Goal: Task Accomplishment & Management: Manage account settings

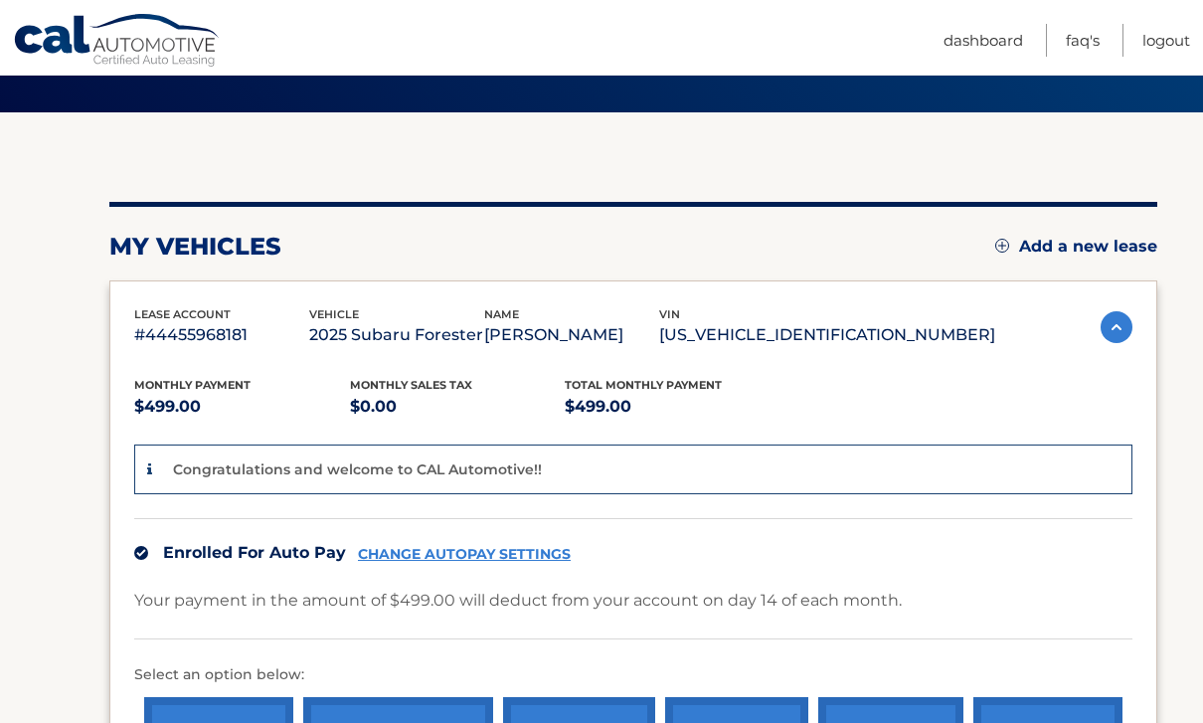
scroll to position [132, 0]
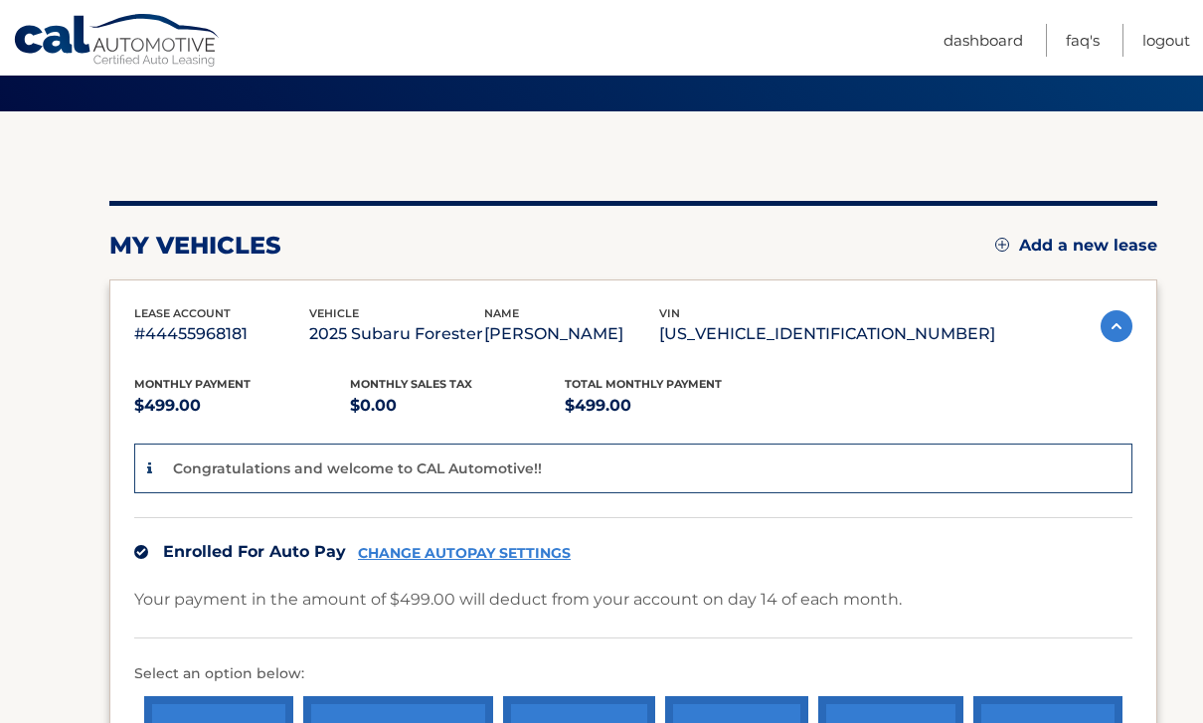
click at [534, 553] on link "CHANGE AUTOPAY SETTINGS" at bounding box center [464, 553] width 213 height 17
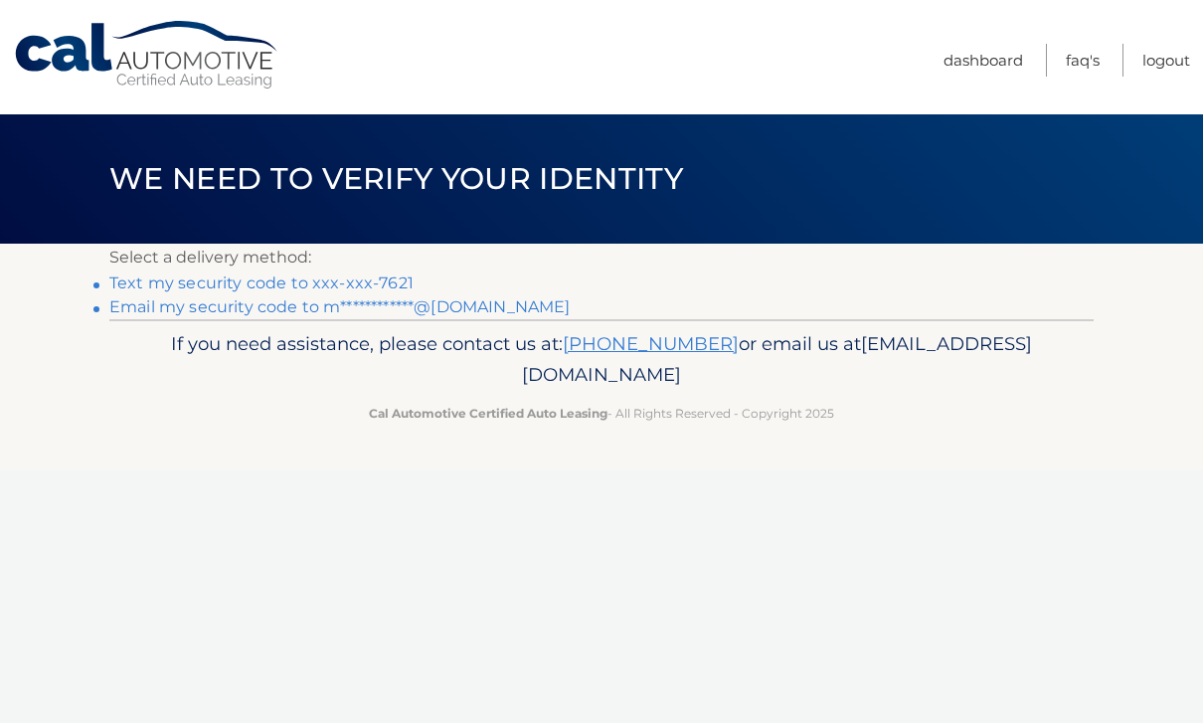
click at [381, 282] on link "Text my security code to xxx-xxx-7621" at bounding box center [261, 282] width 304 height 19
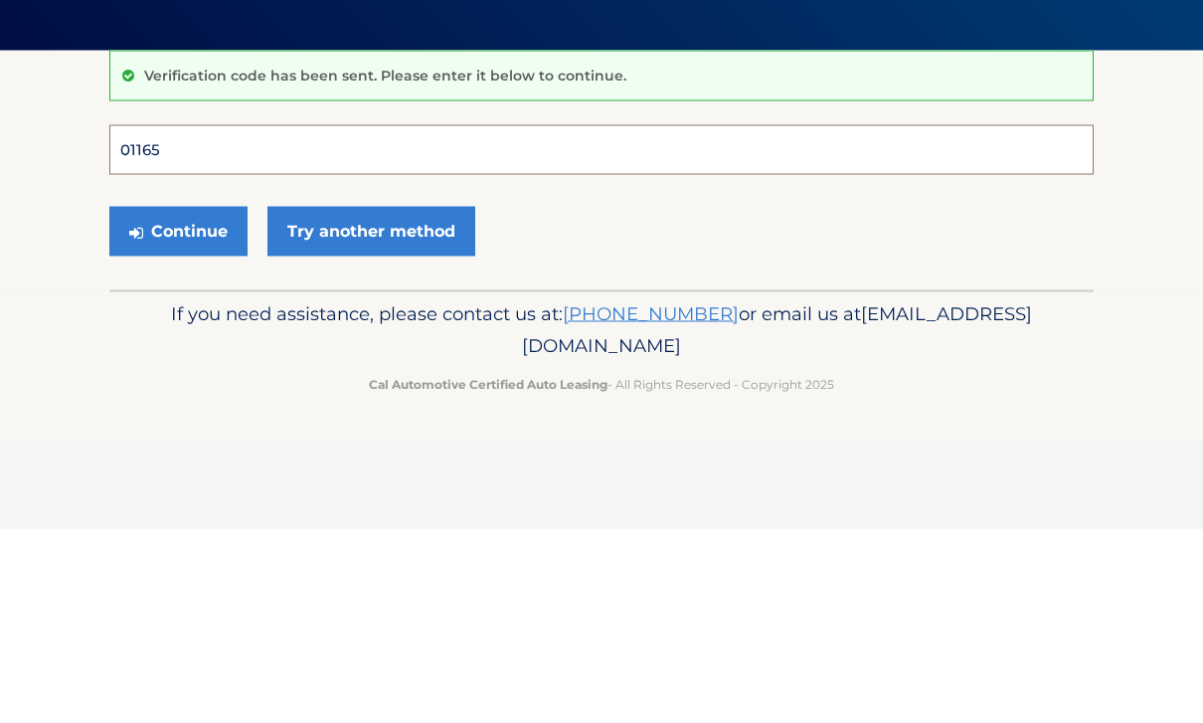
type input "011656"
click at [178, 400] on button "Continue" at bounding box center [178, 425] width 138 height 50
click at [203, 422] on button "Continue" at bounding box center [178, 425] width 138 height 50
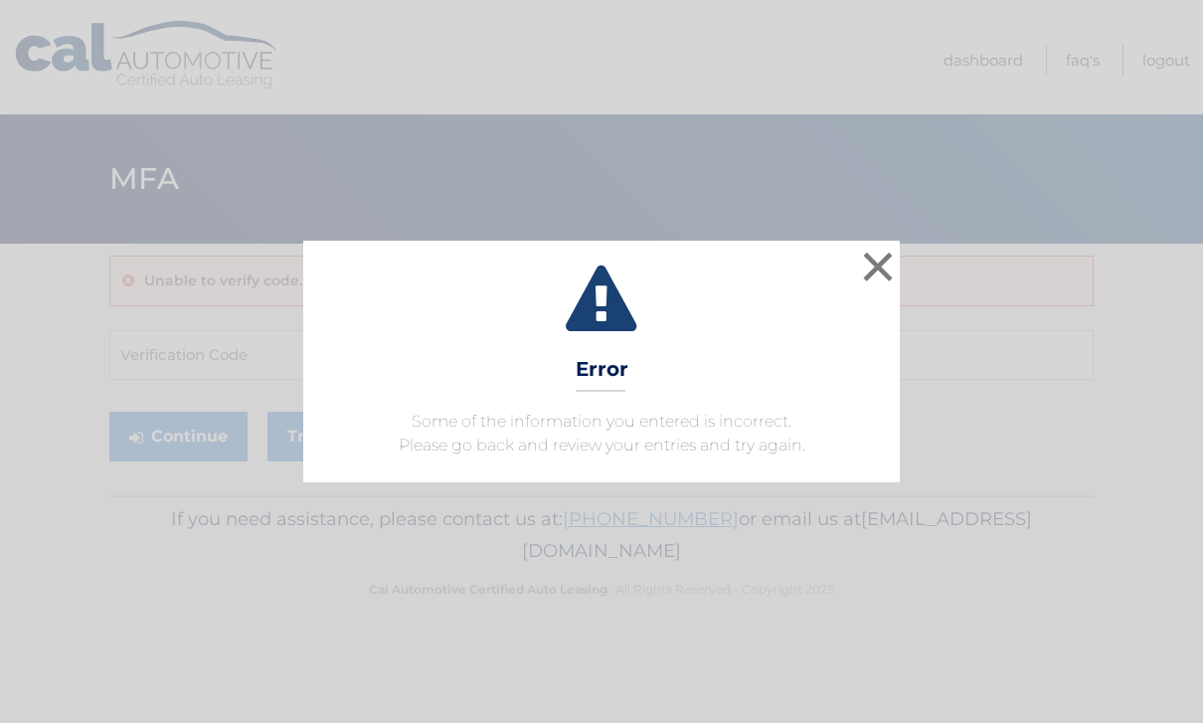
click at [879, 271] on button "×" at bounding box center [878, 267] width 40 height 40
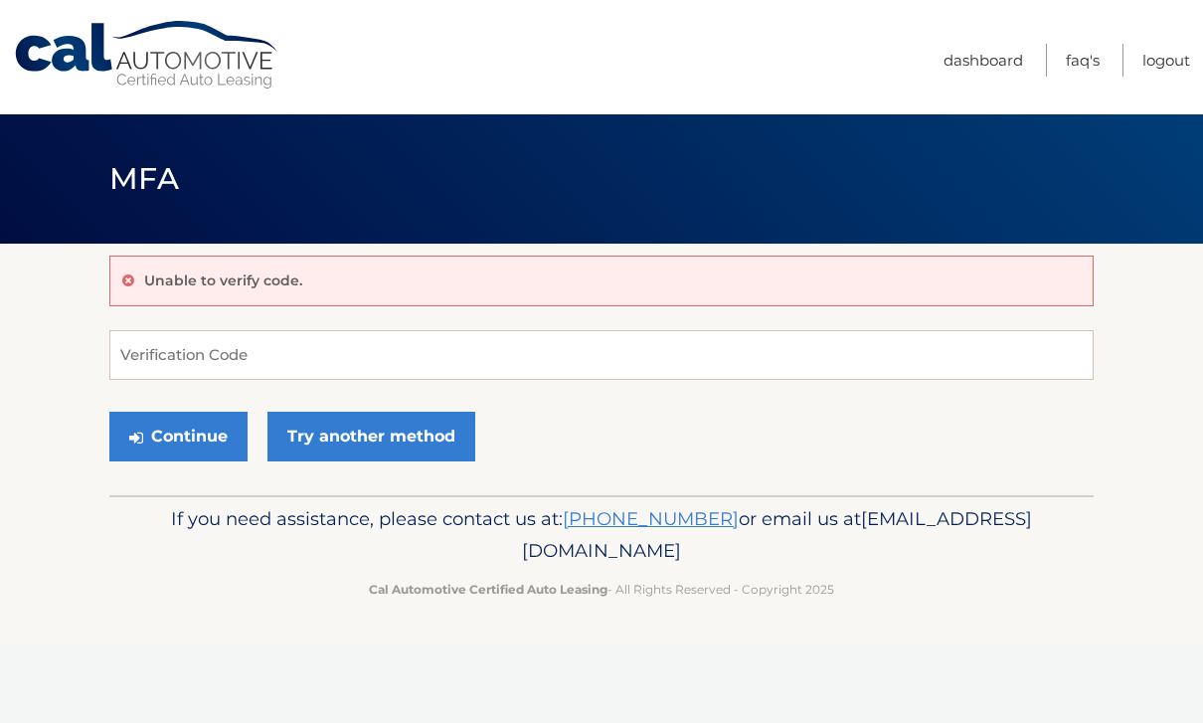
click at [201, 431] on button "Continue" at bounding box center [178, 437] width 138 height 50
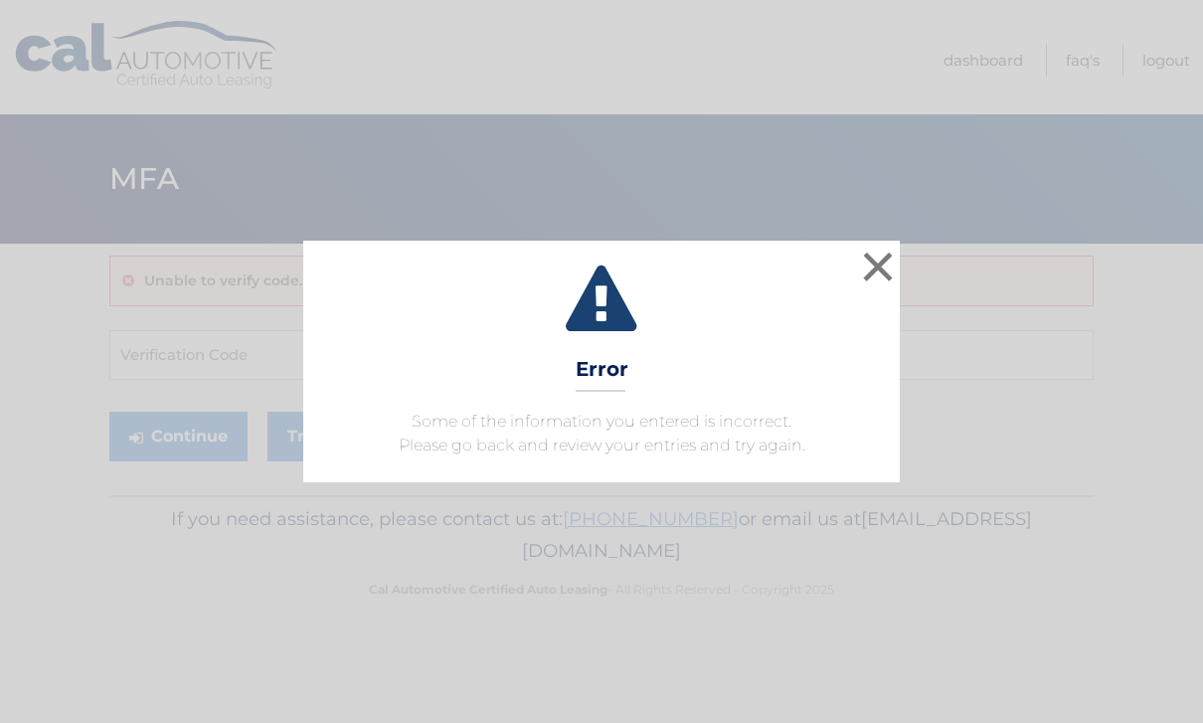
click at [897, 260] on button "×" at bounding box center [878, 267] width 40 height 40
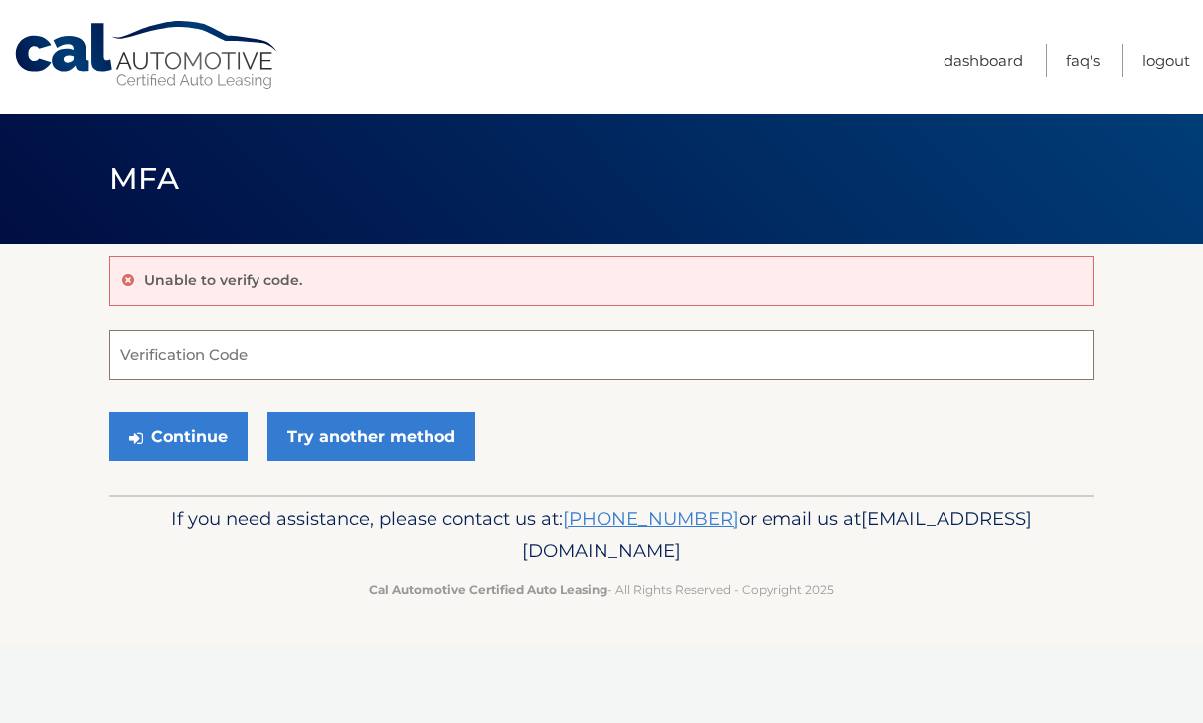
click at [377, 352] on input "Verification Code" at bounding box center [601, 355] width 985 height 50
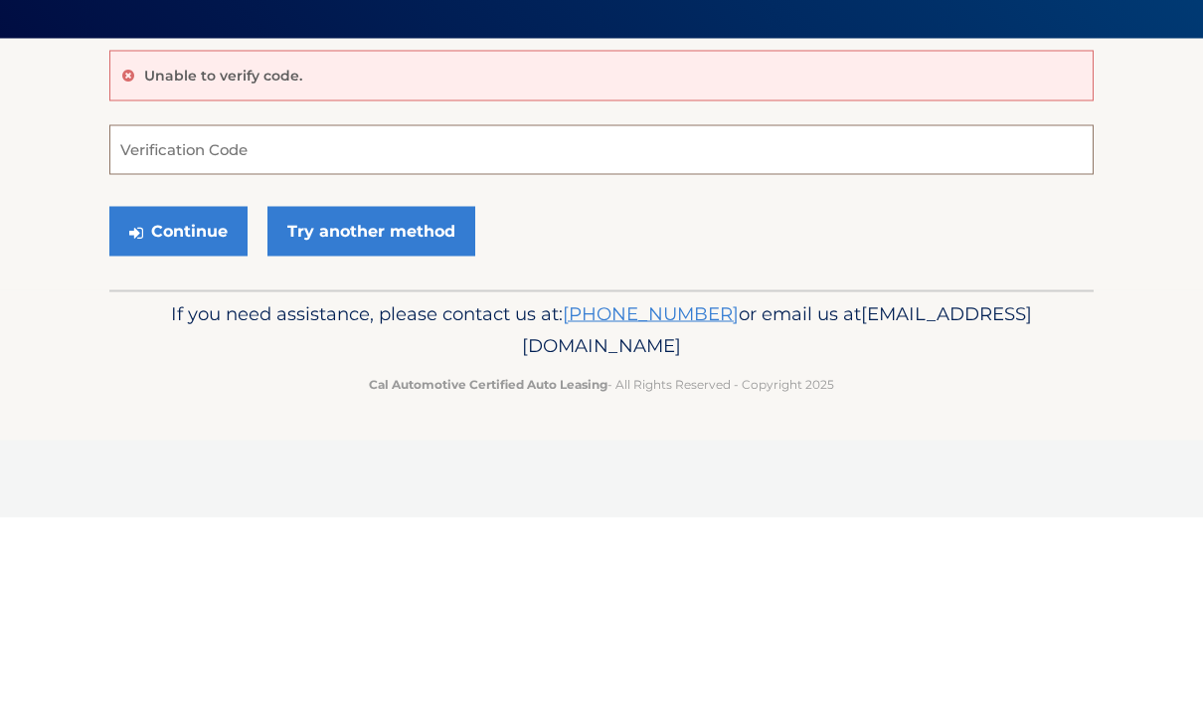
click at [355, 330] on input "Verification Code" at bounding box center [601, 355] width 985 height 50
click at [329, 330] on input "Verification Code" at bounding box center [601, 355] width 985 height 50
paste input "011656"
type input "011656"
click at [189, 412] on button "Continue" at bounding box center [178, 437] width 138 height 50
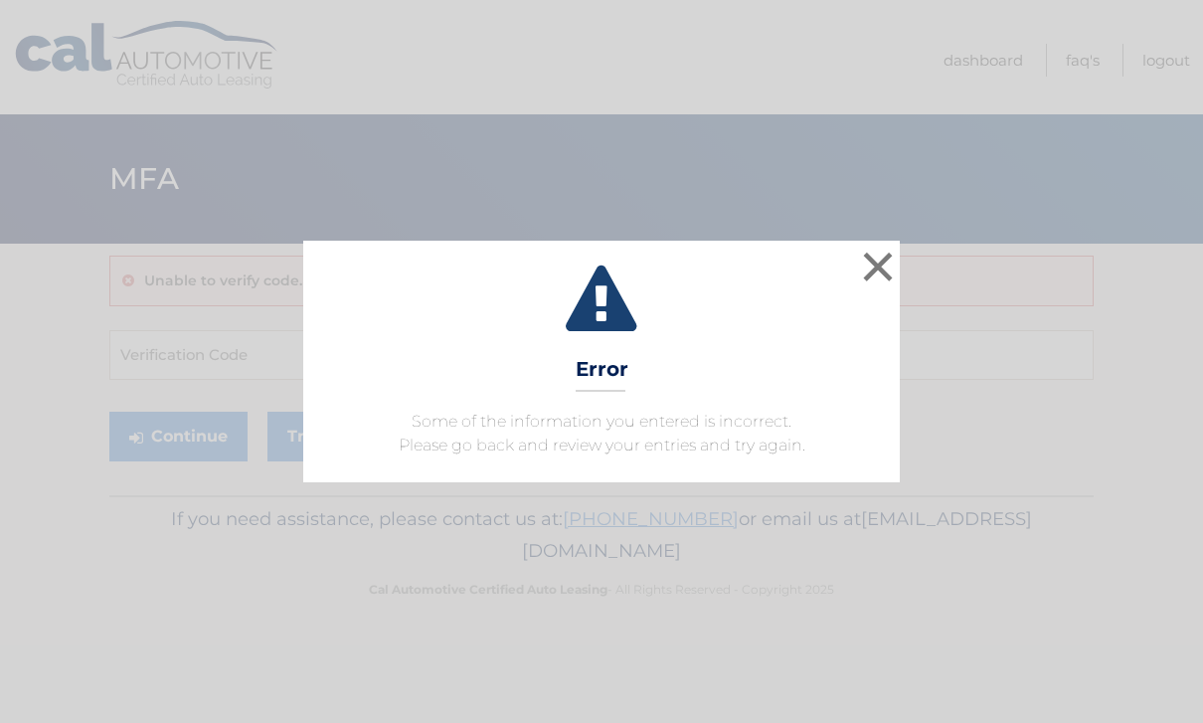
click at [891, 270] on button "×" at bounding box center [878, 267] width 40 height 40
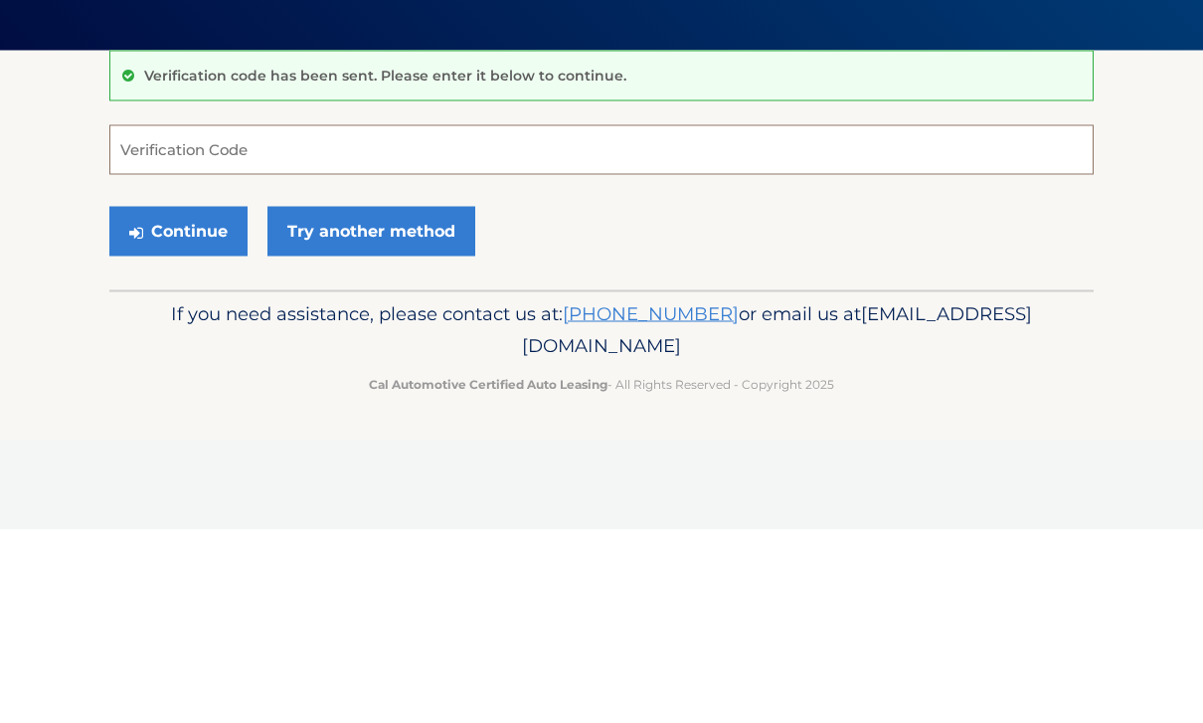
click at [167, 318] on input "Verification Code" at bounding box center [601, 343] width 985 height 50
paste input "011656"
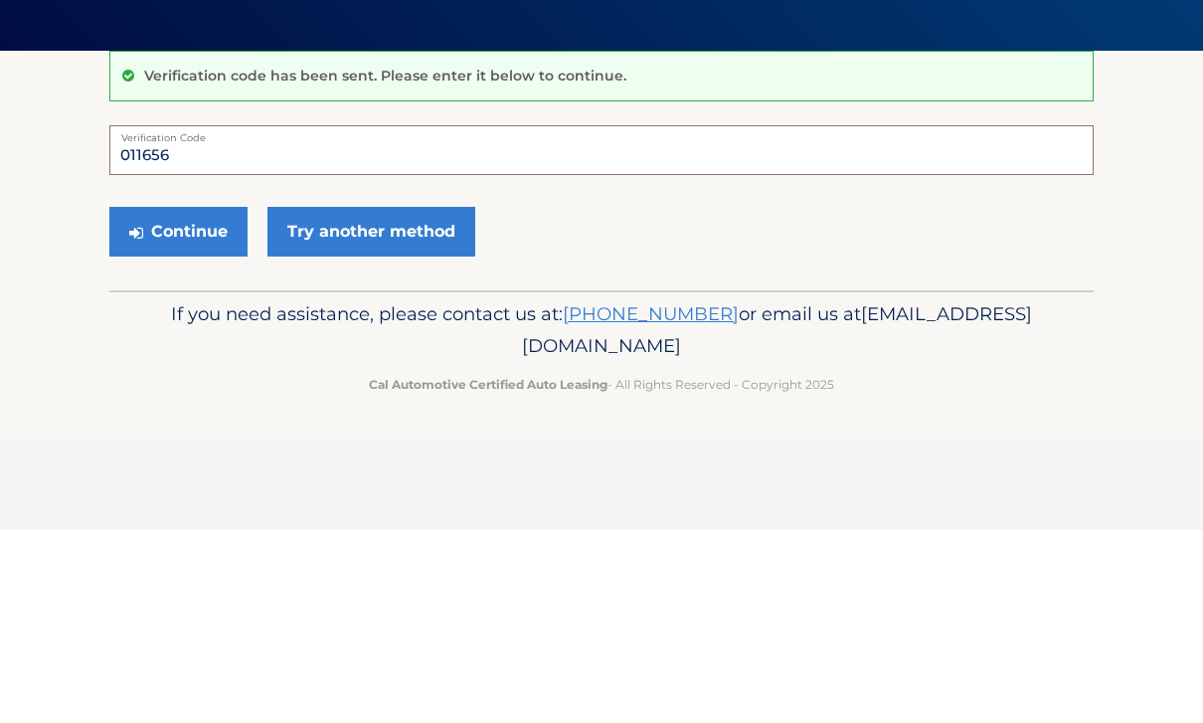
type input "011656"
click at [159, 400] on button "Continue" at bounding box center [178, 425] width 138 height 50
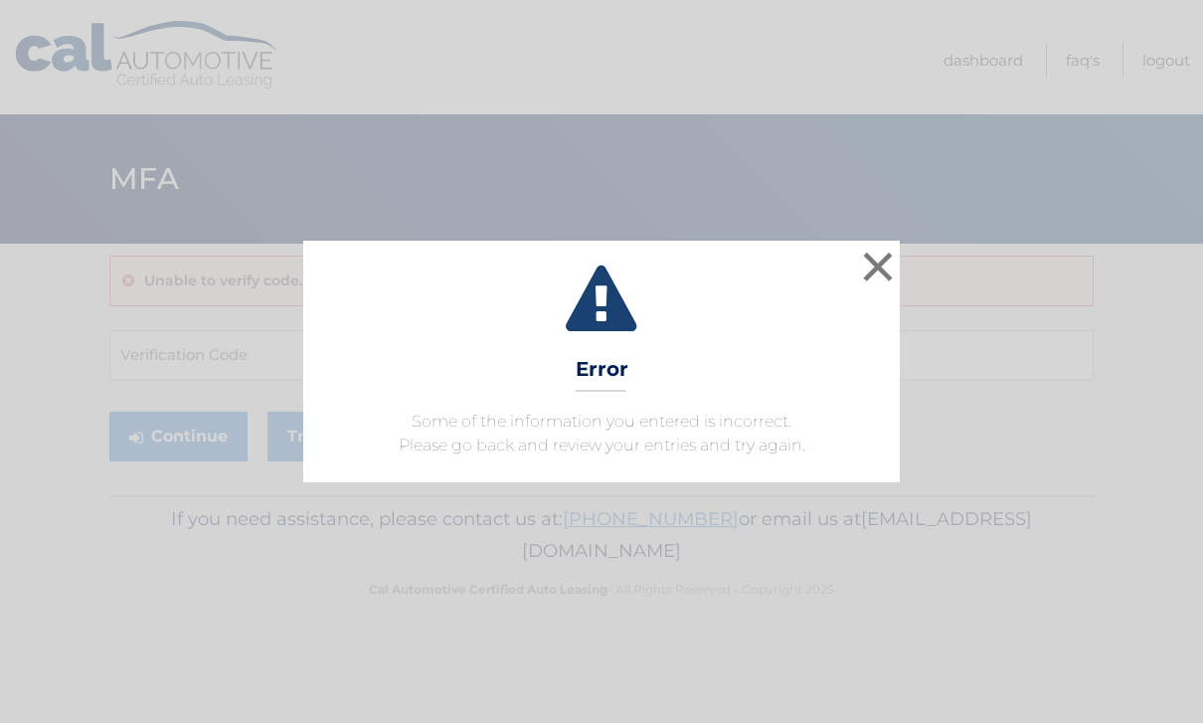
click at [884, 262] on button "×" at bounding box center [878, 267] width 40 height 40
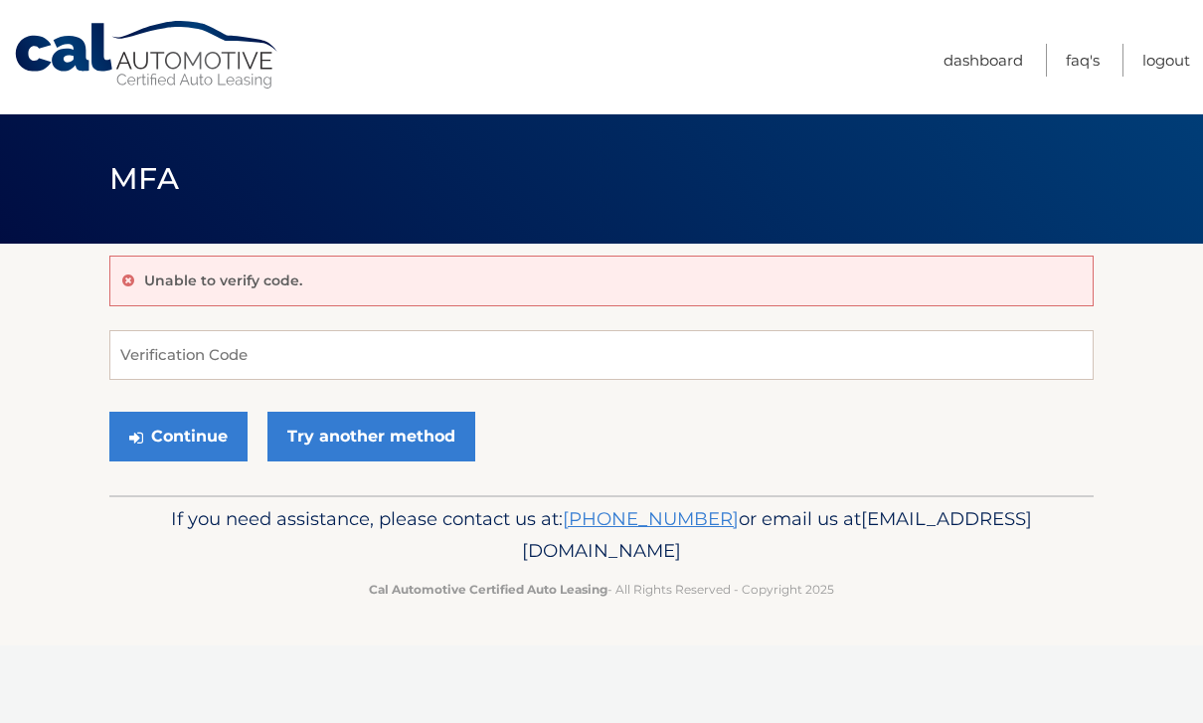
click at [318, 437] on link "Try another method" at bounding box center [372, 437] width 208 height 50
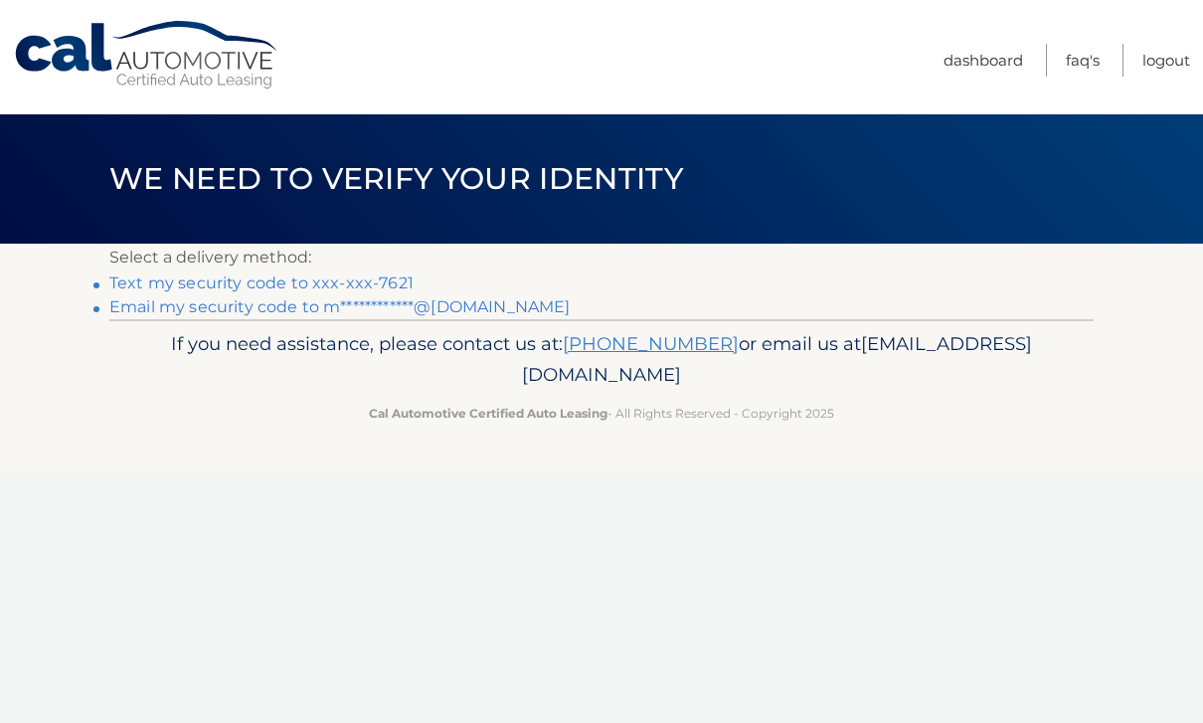
click at [324, 288] on link "Text my security code to xxx-xxx-7621" at bounding box center [261, 282] width 304 height 19
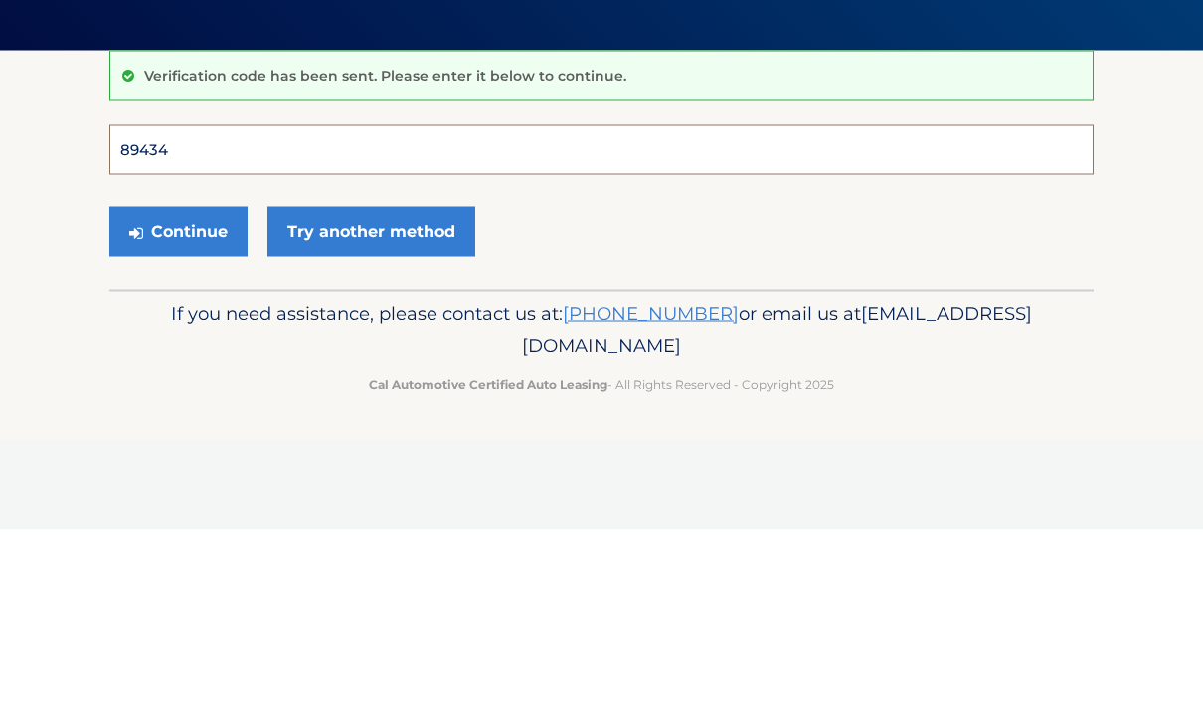
type input "894343"
click at [178, 400] on button "Continue" at bounding box center [178, 425] width 138 height 50
click at [162, 417] on button "Continue" at bounding box center [178, 425] width 138 height 50
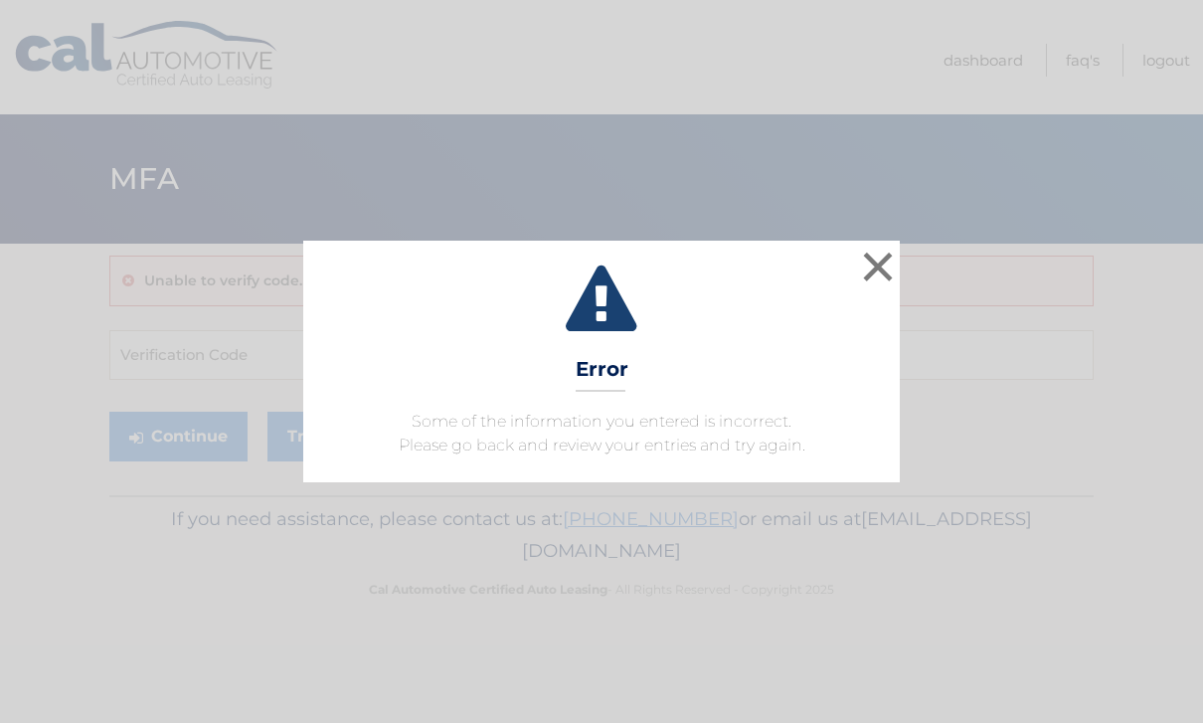
click at [888, 267] on button "×" at bounding box center [878, 267] width 40 height 40
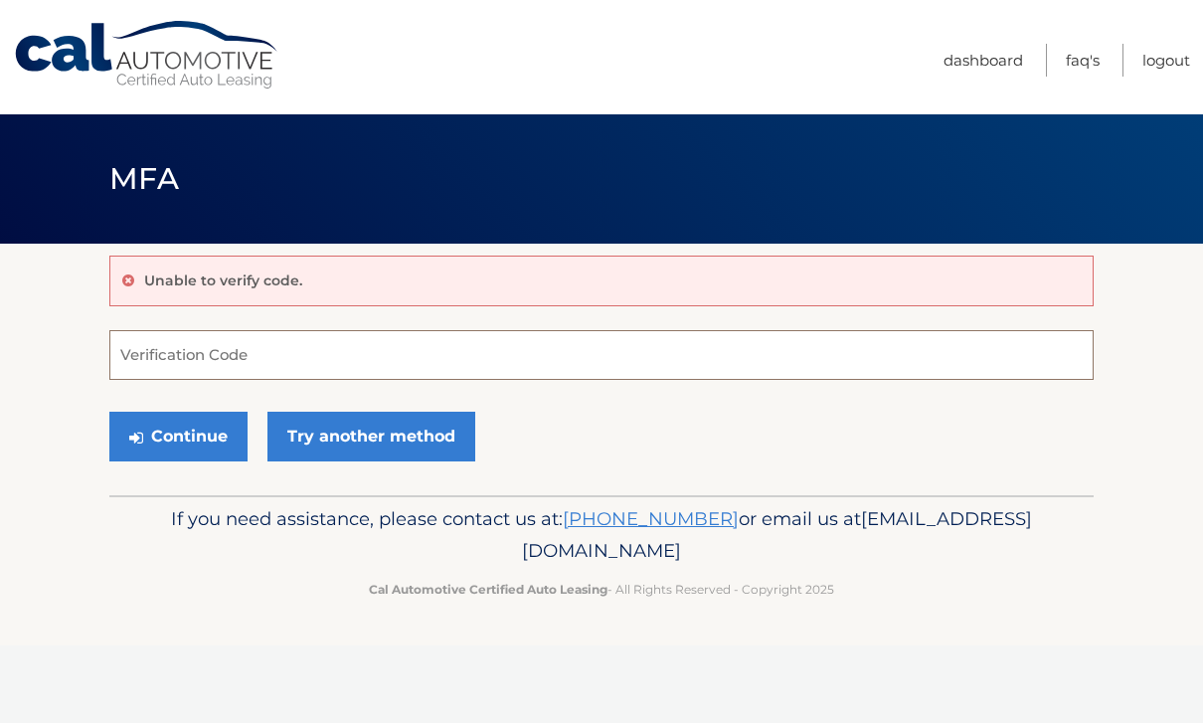
click at [150, 358] on input "Verification Code" at bounding box center [601, 355] width 985 height 50
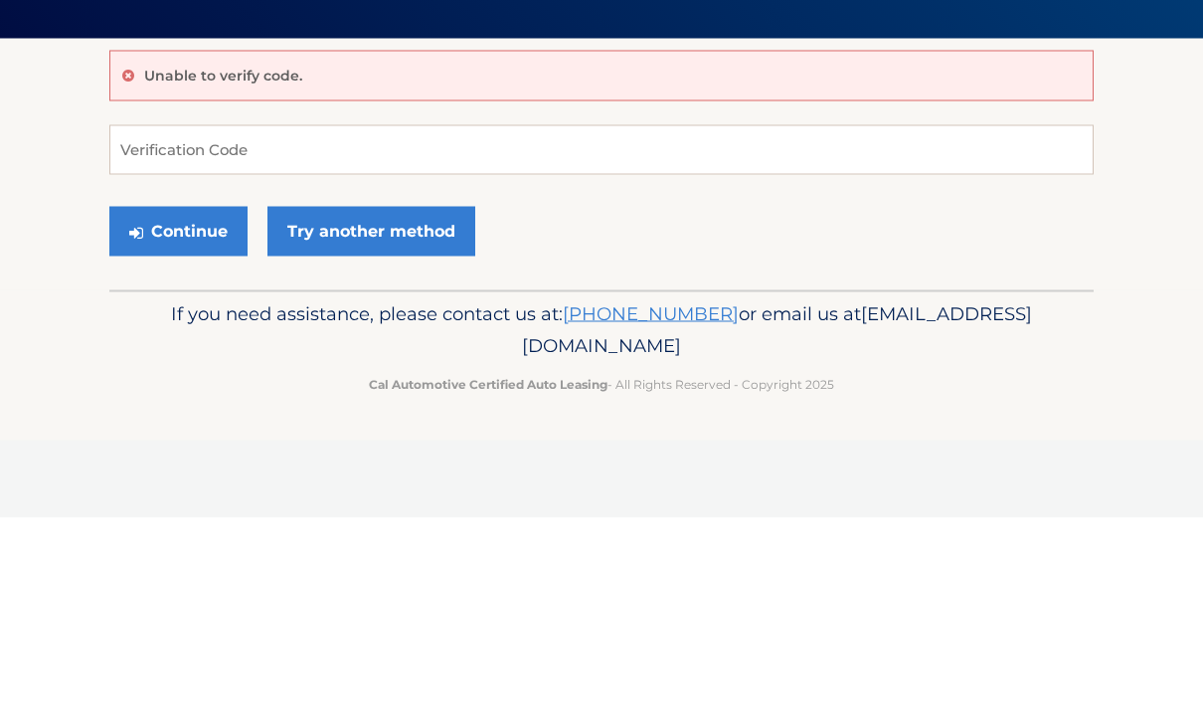
click at [42, 244] on section "Unable to verify code. Verification Code Continue Try another method" at bounding box center [601, 370] width 1203 height 252
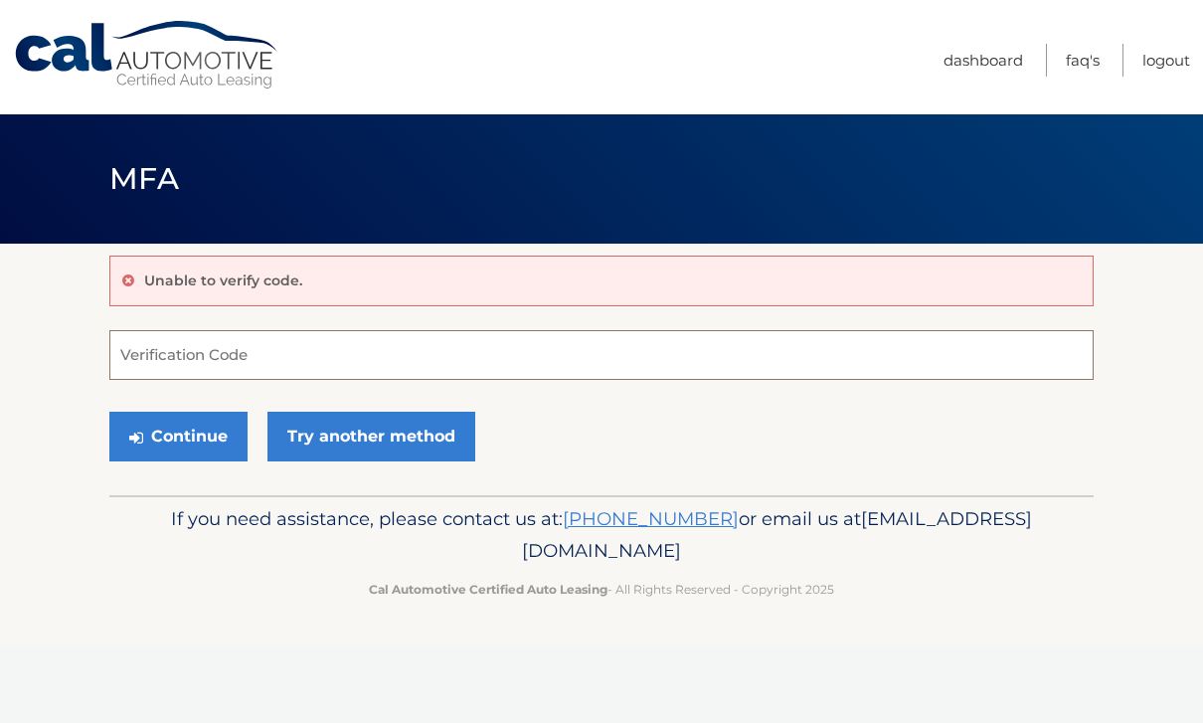
click at [568, 358] on input "Verification Code" at bounding box center [601, 355] width 985 height 50
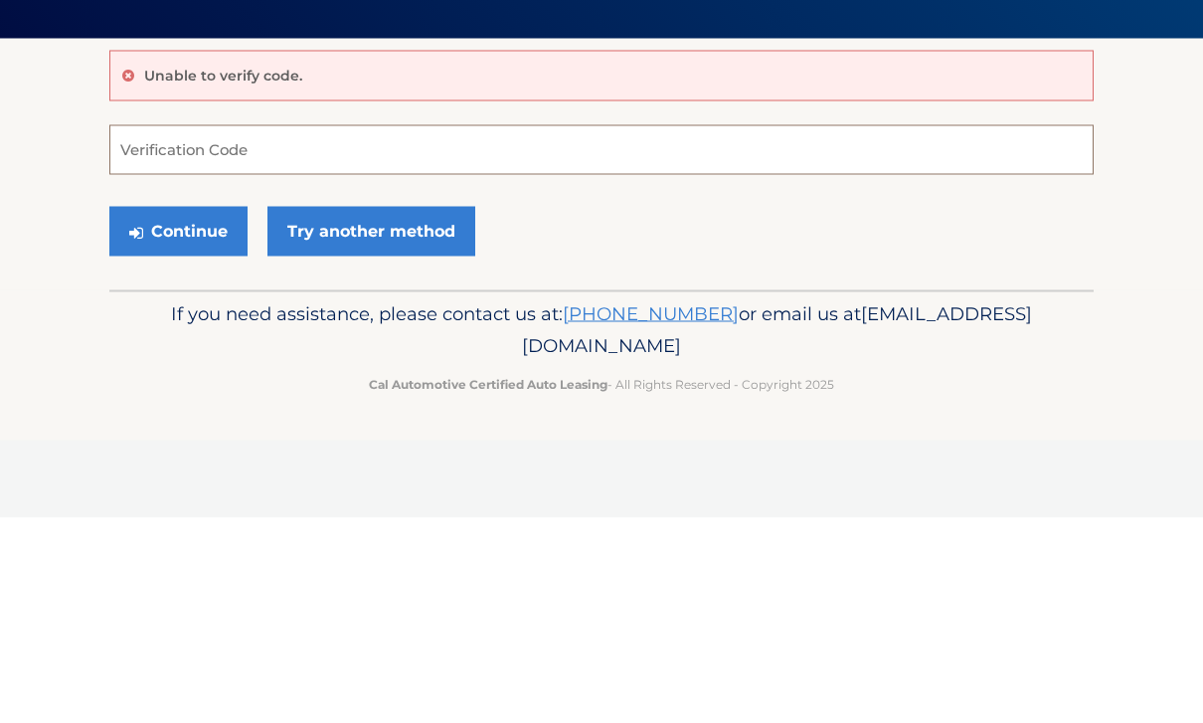
click at [150, 330] on input "Verification Code" at bounding box center [601, 355] width 985 height 50
paste input "894343"
type input "894343"
click at [160, 412] on button "Continue" at bounding box center [178, 437] width 138 height 50
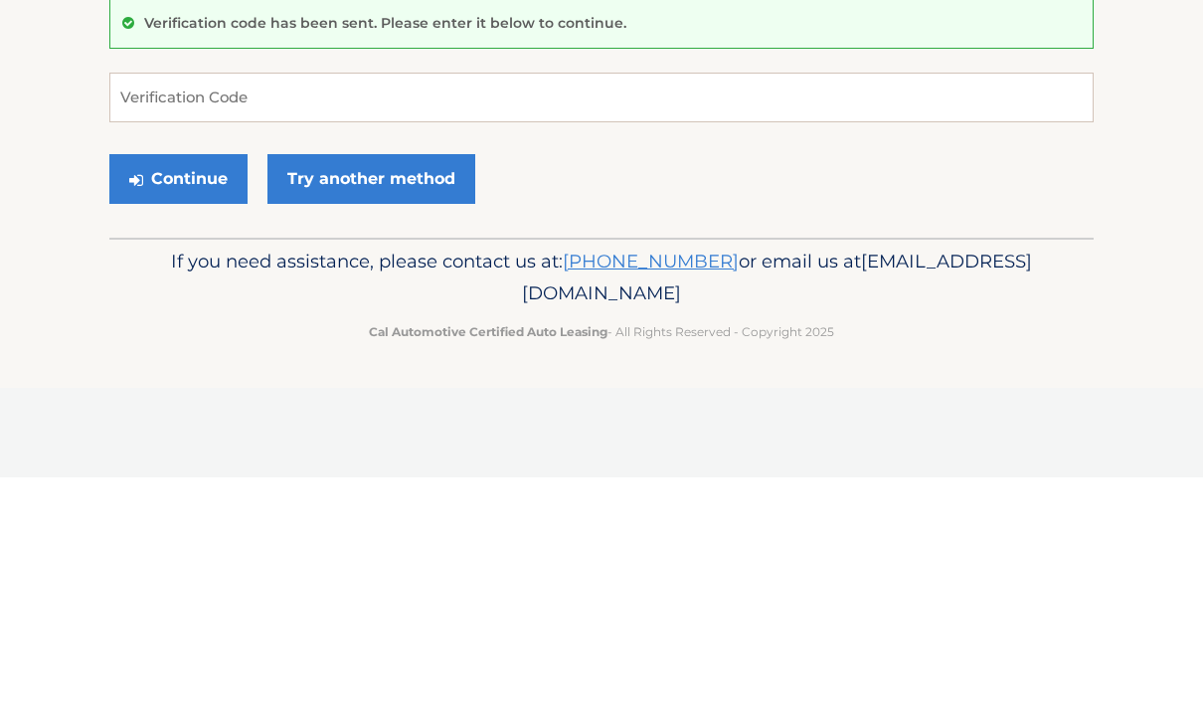
click at [147, 318] on input "Verification Code" at bounding box center [601, 343] width 985 height 50
type input "894343"
click at [165, 400] on button "Continue" at bounding box center [178, 425] width 138 height 50
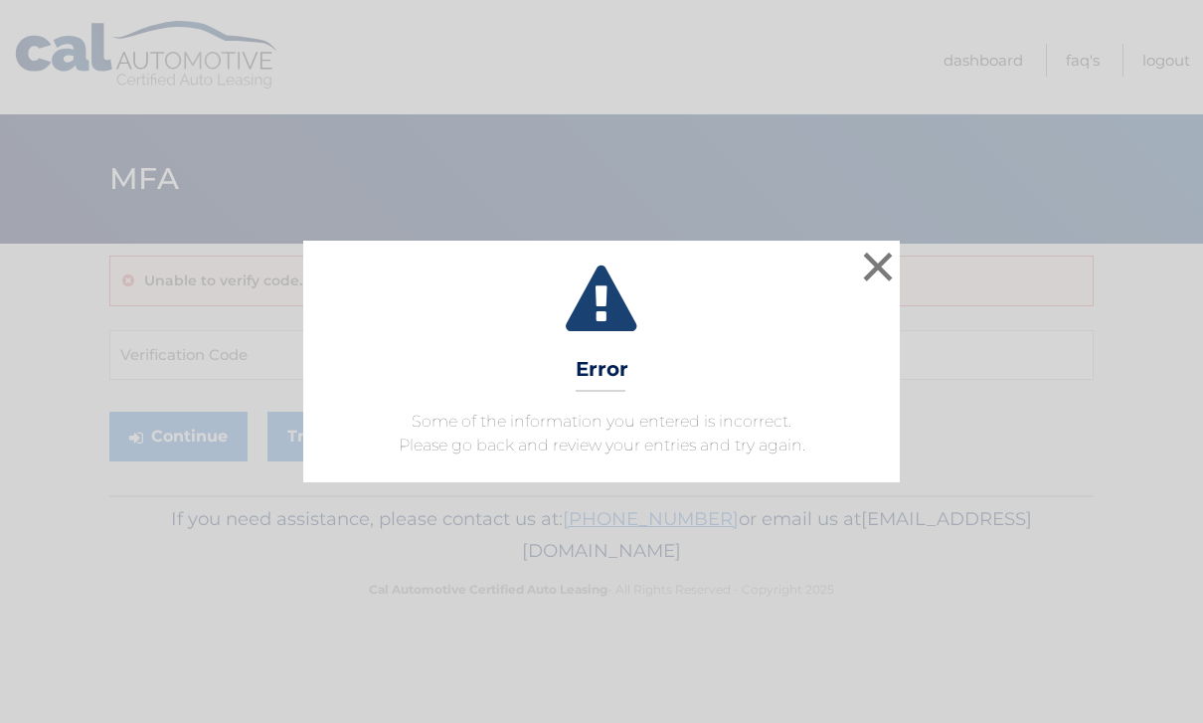
click at [888, 264] on button "×" at bounding box center [878, 267] width 40 height 40
click at [880, 260] on button "×" at bounding box center [878, 267] width 40 height 40
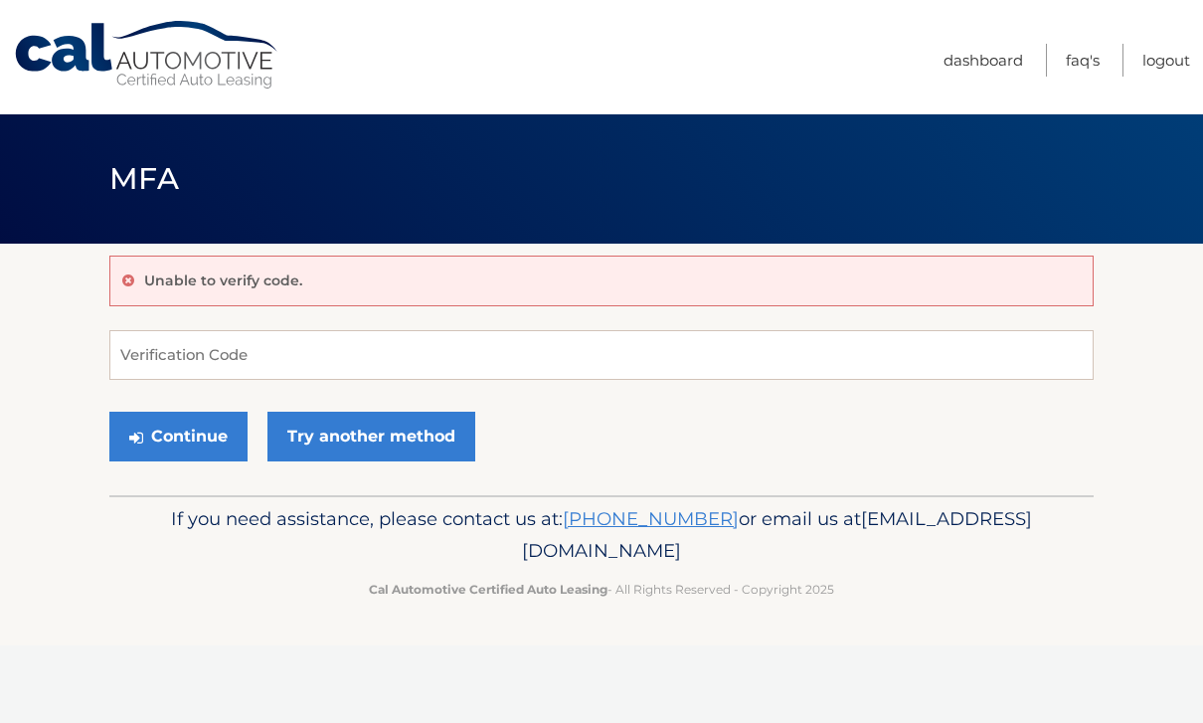
click at [85, 53] on link "Cal Automotive" at bounding box center [147, 55] width 269 height 71
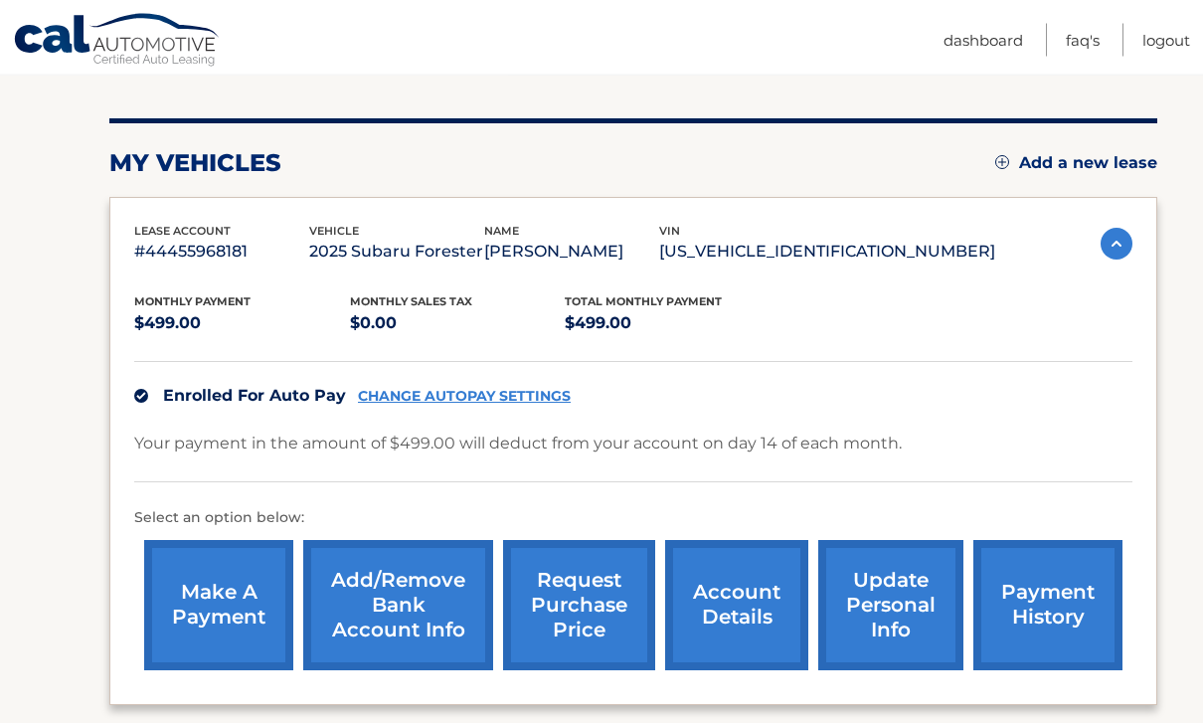
scroll to position [215, 0]
click at [206, 596] on link "make a payment" at bounding box center [218, 605] width 149 height 130
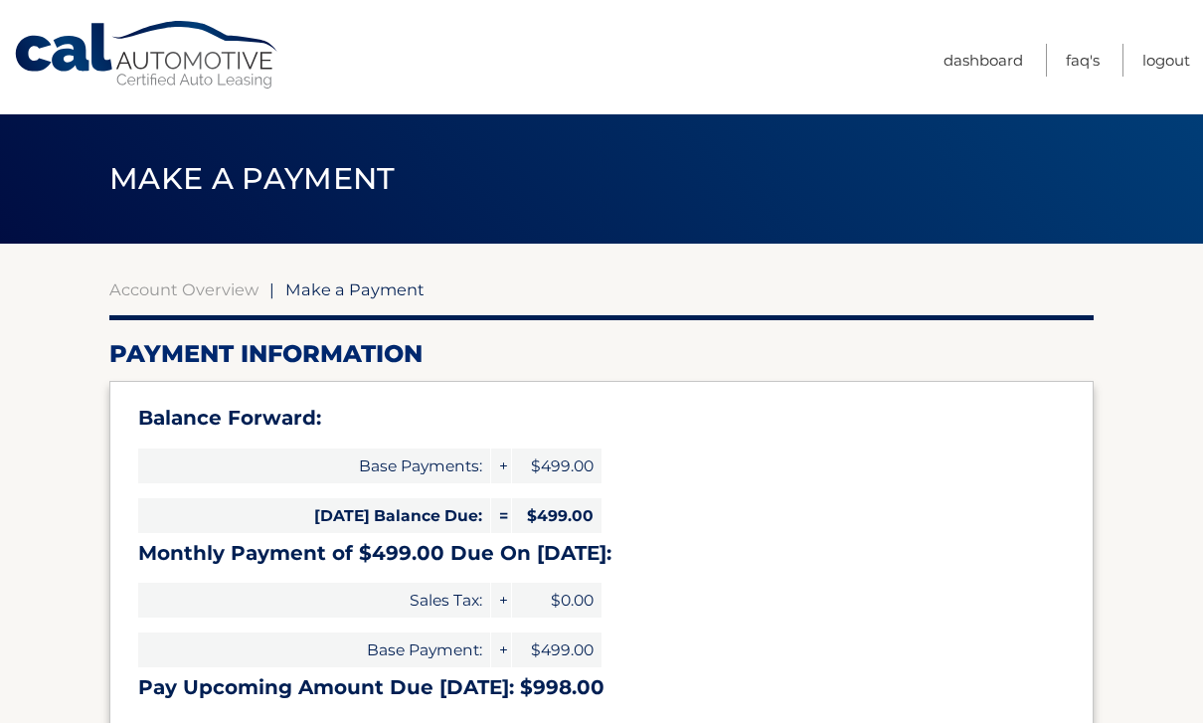
select select "YjRjN2YxN2EtYjI2ZS00ZWNlLWEwYTYtNzQ1MWM2MzdhZDk2"
click at [184, 285] on link "Account Overview" at bounding box center [183, 289] width 149 height 20
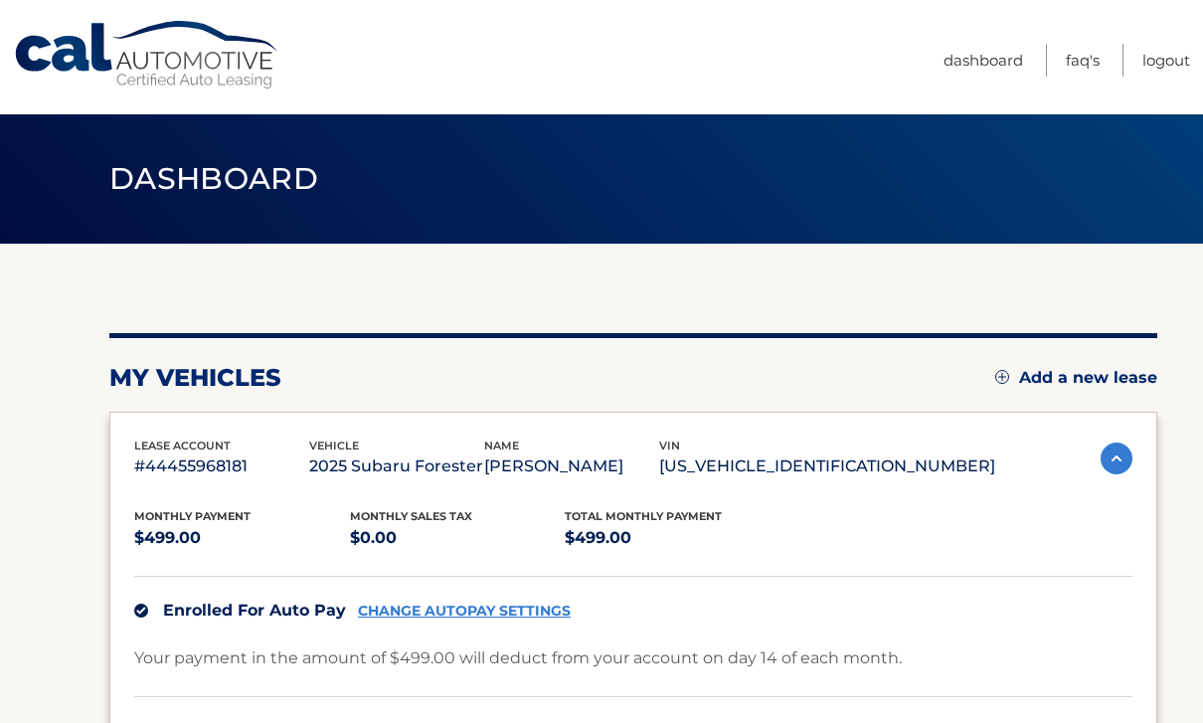
click at [985, 58] on link "Dashboard" at bounding box center [984, 60] width 80 height 33
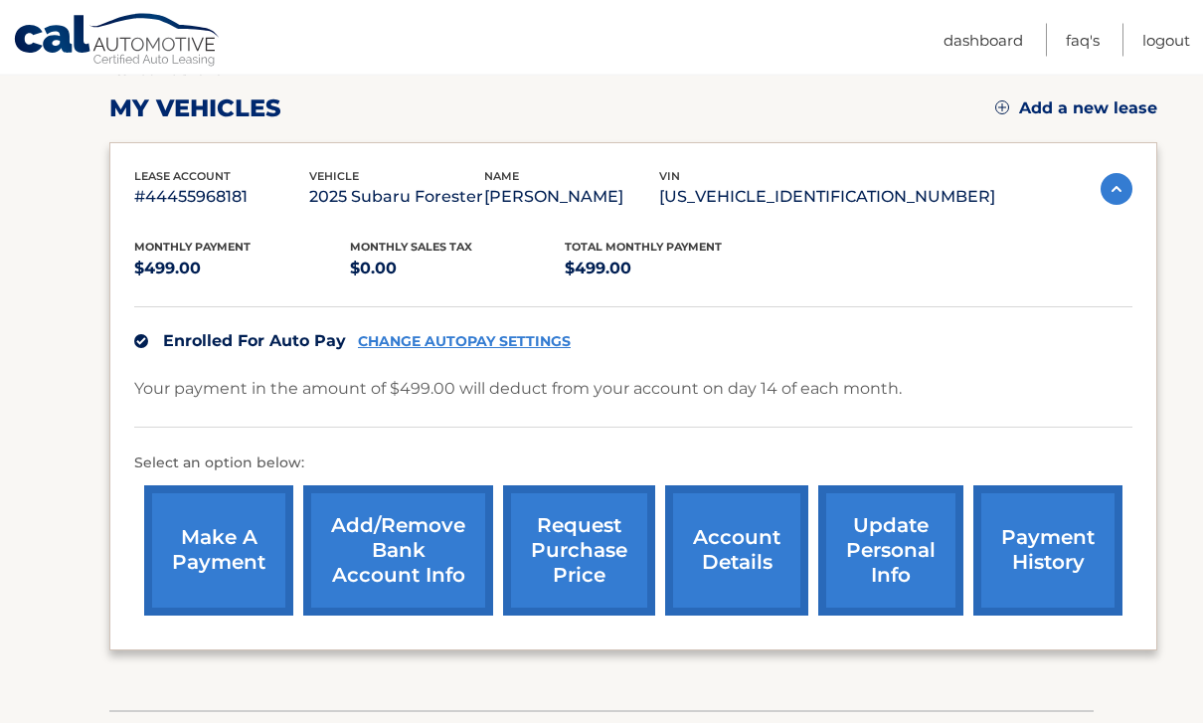
scroll to position [272, 0]
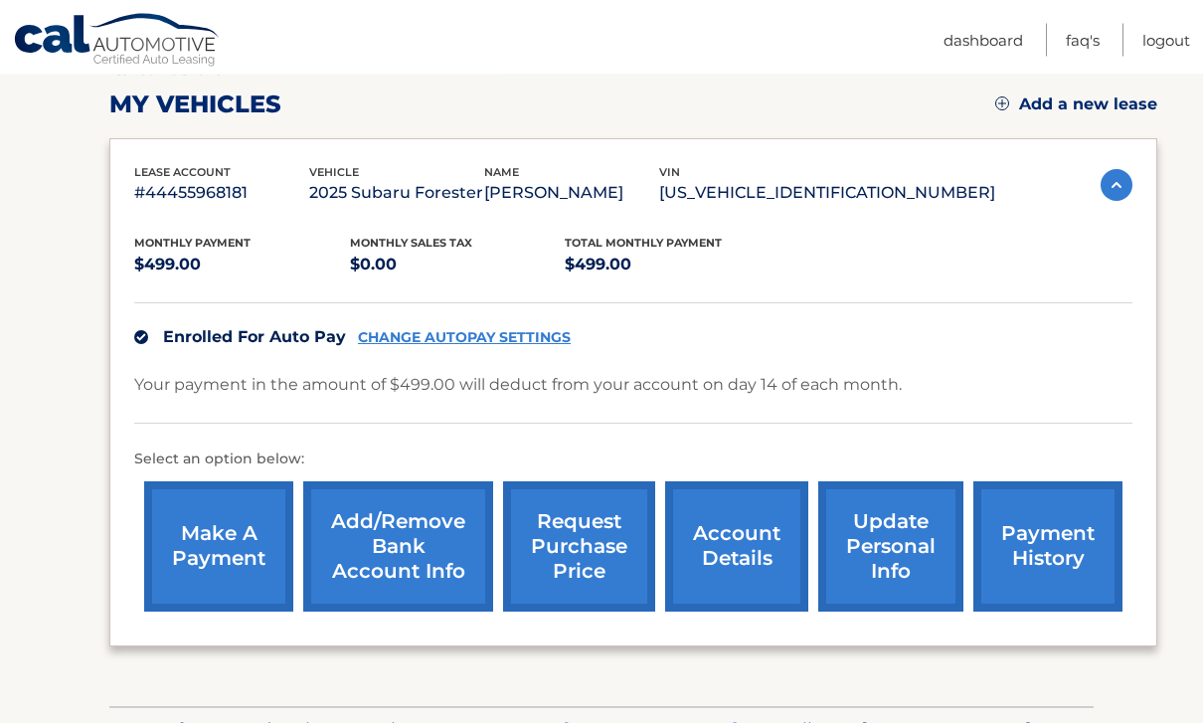
click at [1063, 554] on link "payment history" at bounding box center [1048, 547] width 149 height 130
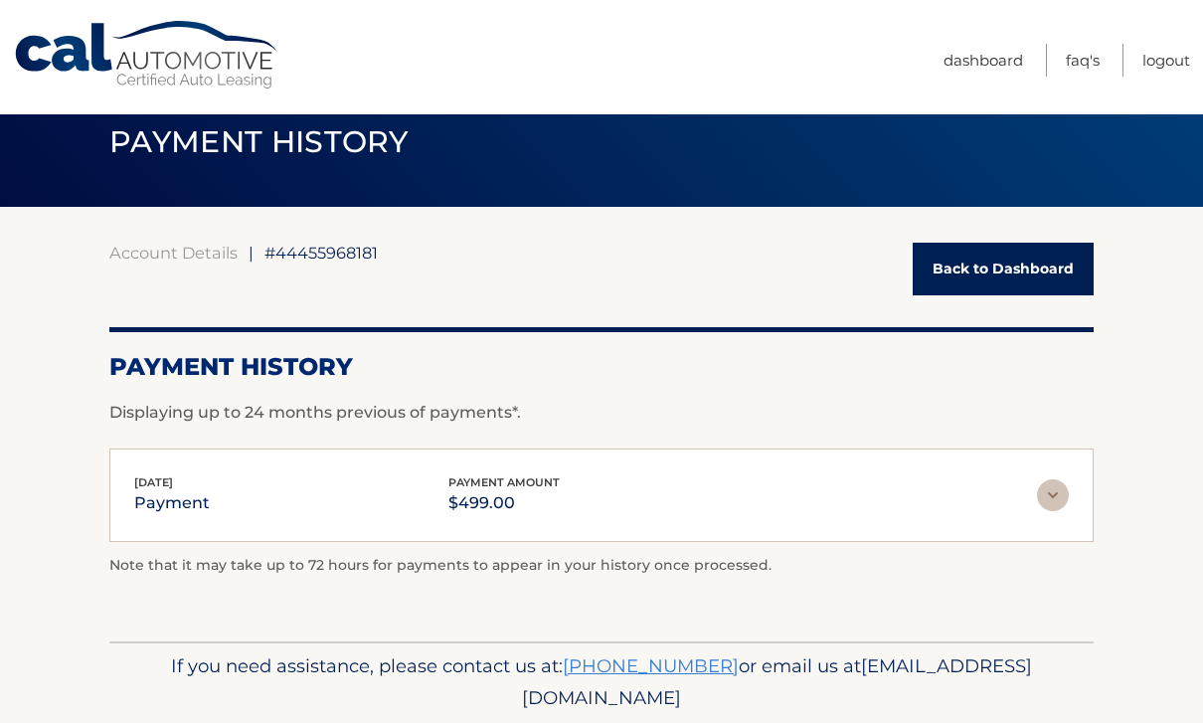
scroll to position [39, 0]
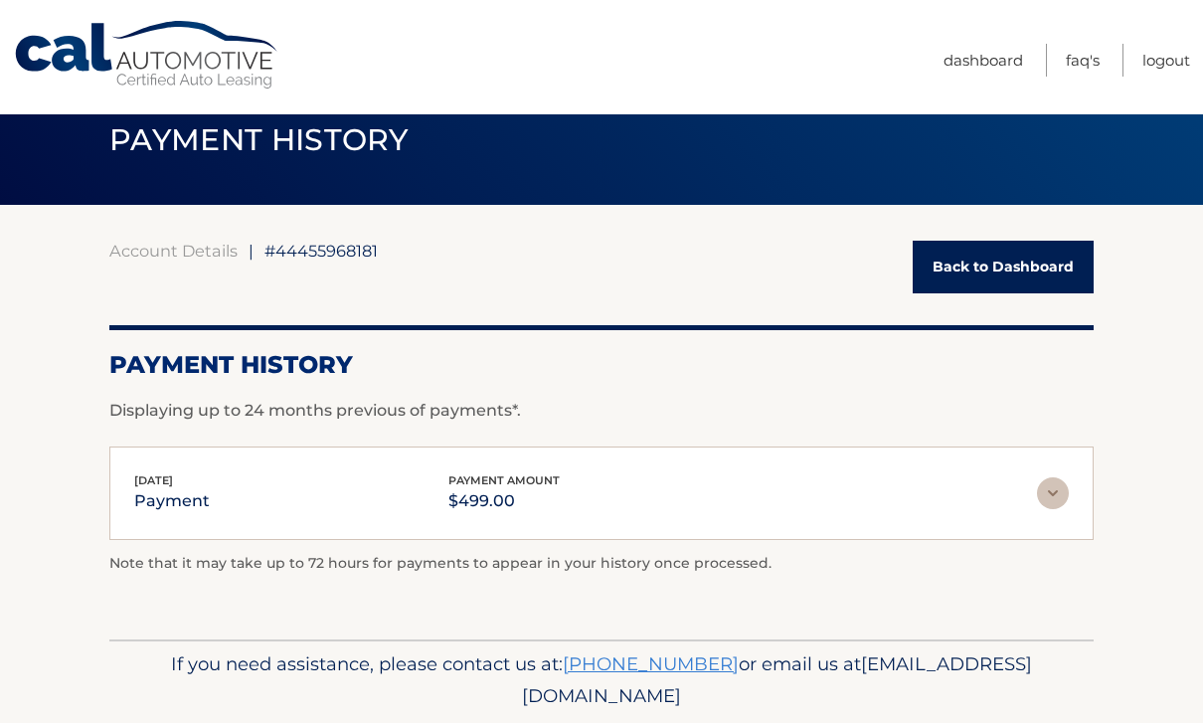
click at [1053, 499] on img at bounding box center [1053, 493] width 32 height 32
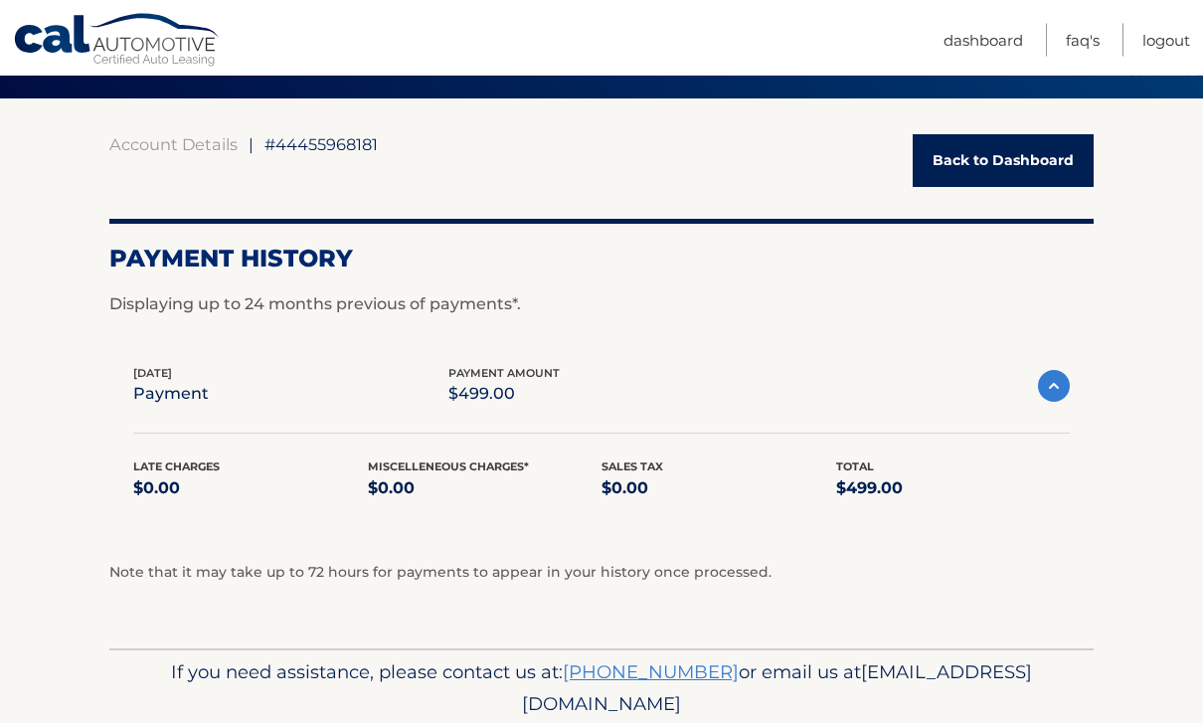
scroll to position [147, 0]
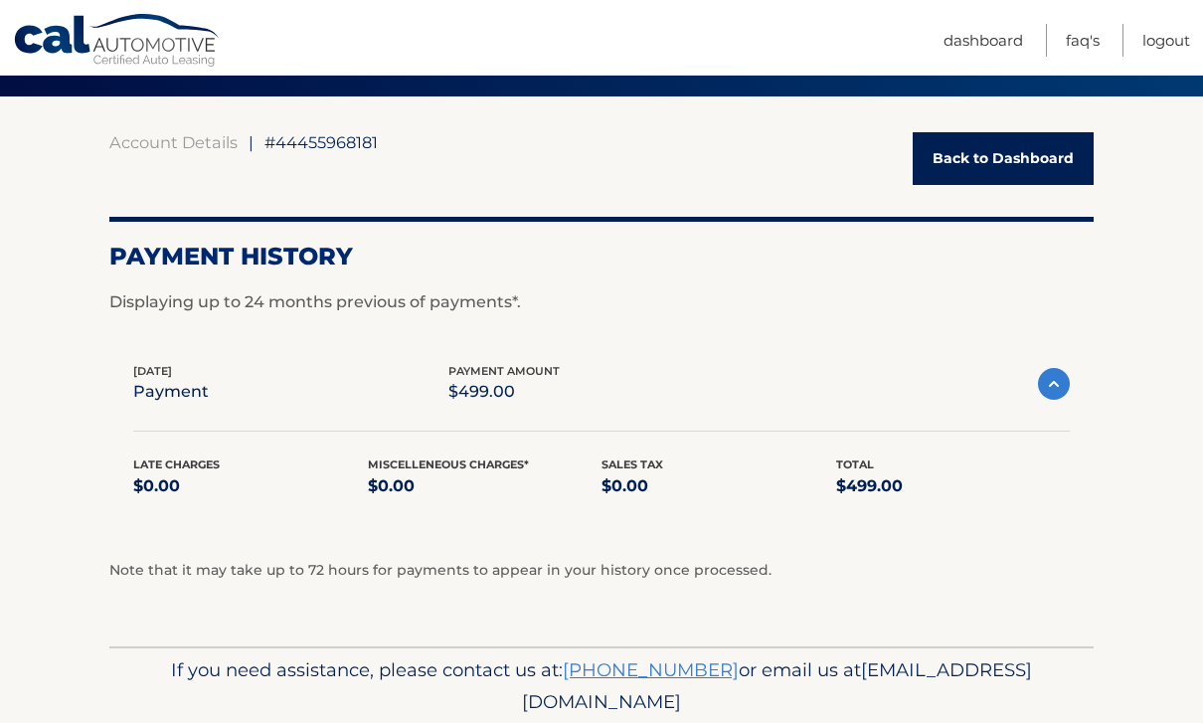
click at [1052, 389] on img at bounding box center [1054, 384] width 32 height 32
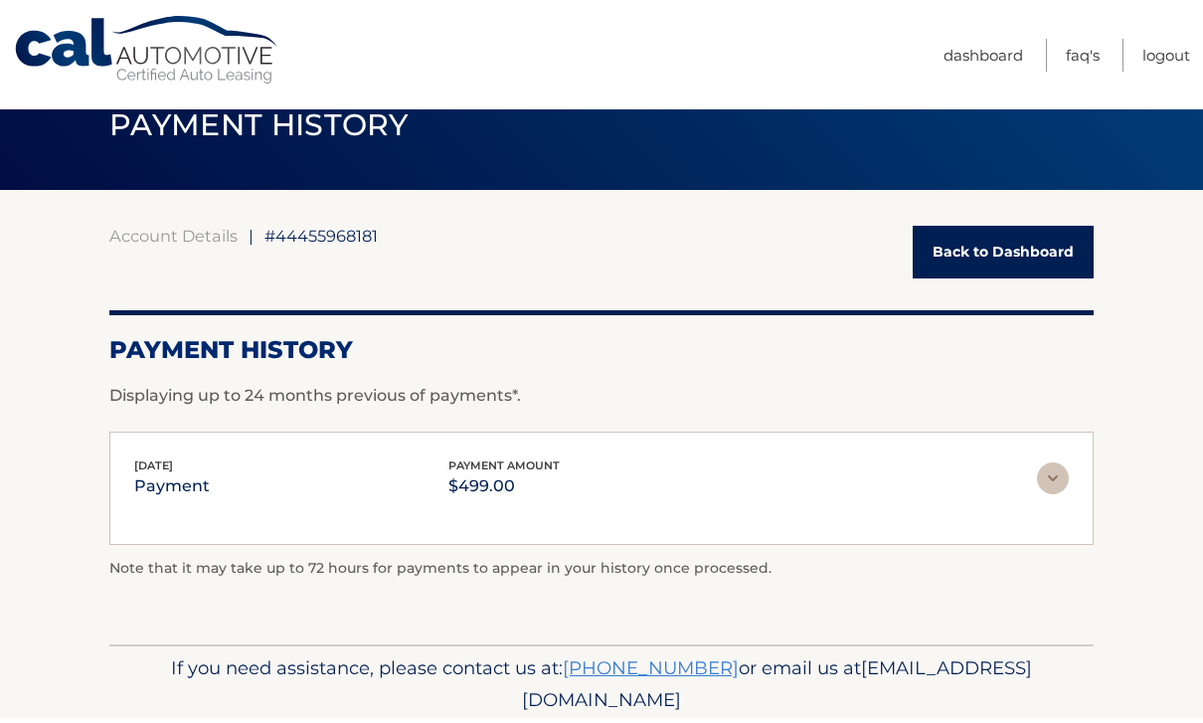
scroll to position [39, 0]
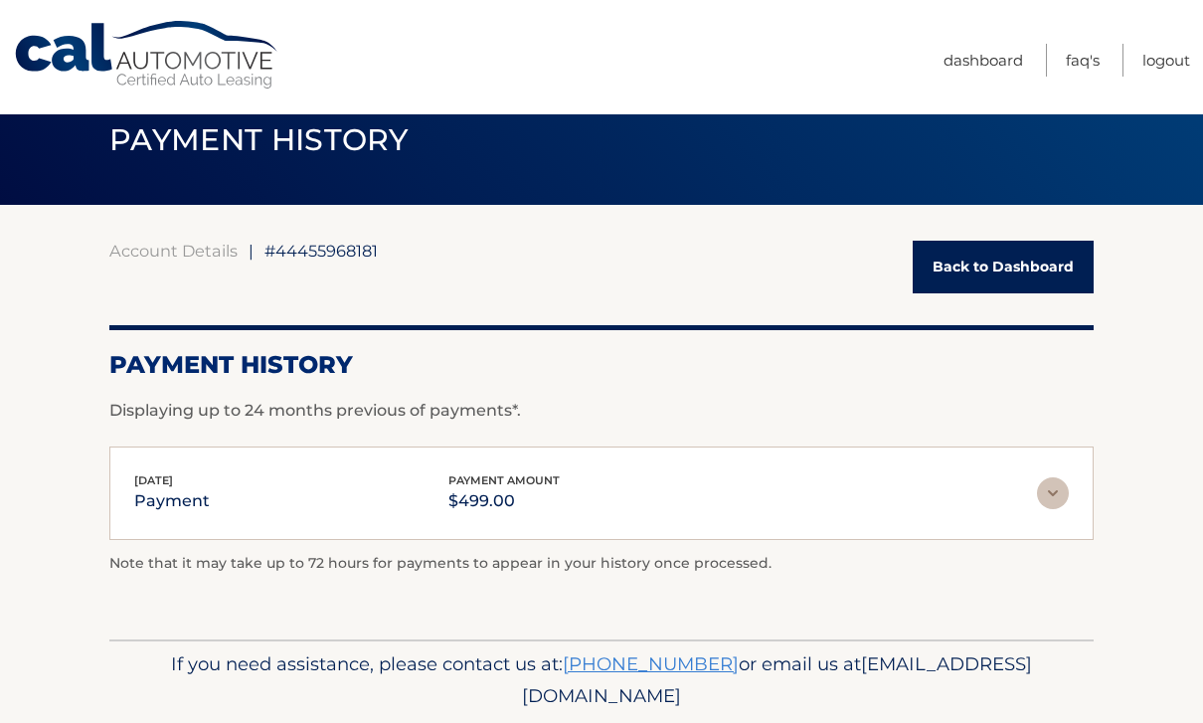
click at [1058, 269] on link "Back to Dashboard" at bounding box center [1003, 267] width 181 height 53
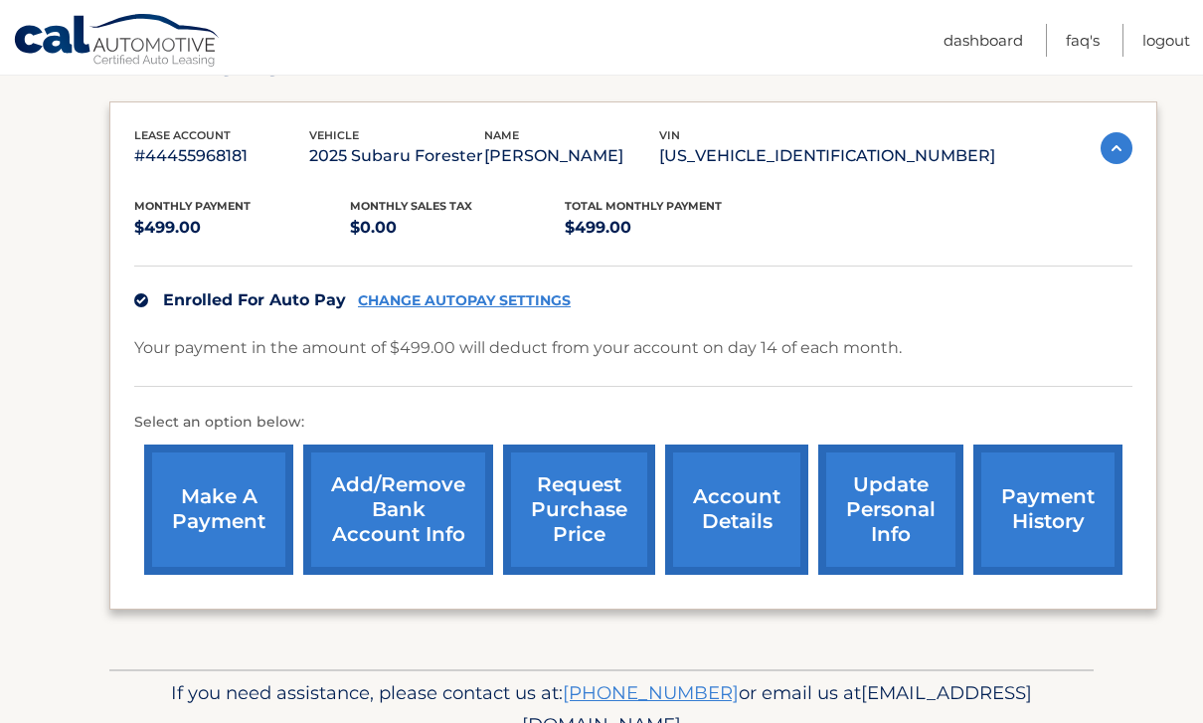
scroll to position [339, 0]
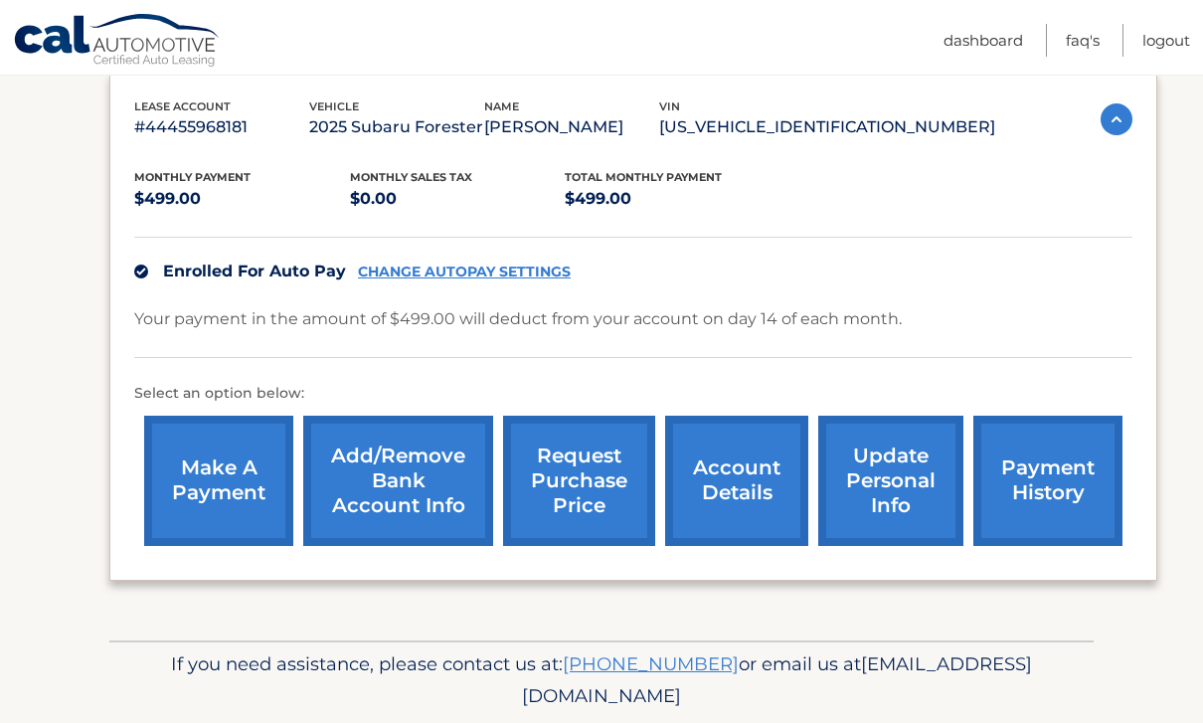
click at [588, 501] on link "request purchase price" at bounding box center [579, 481] width 152 height 130
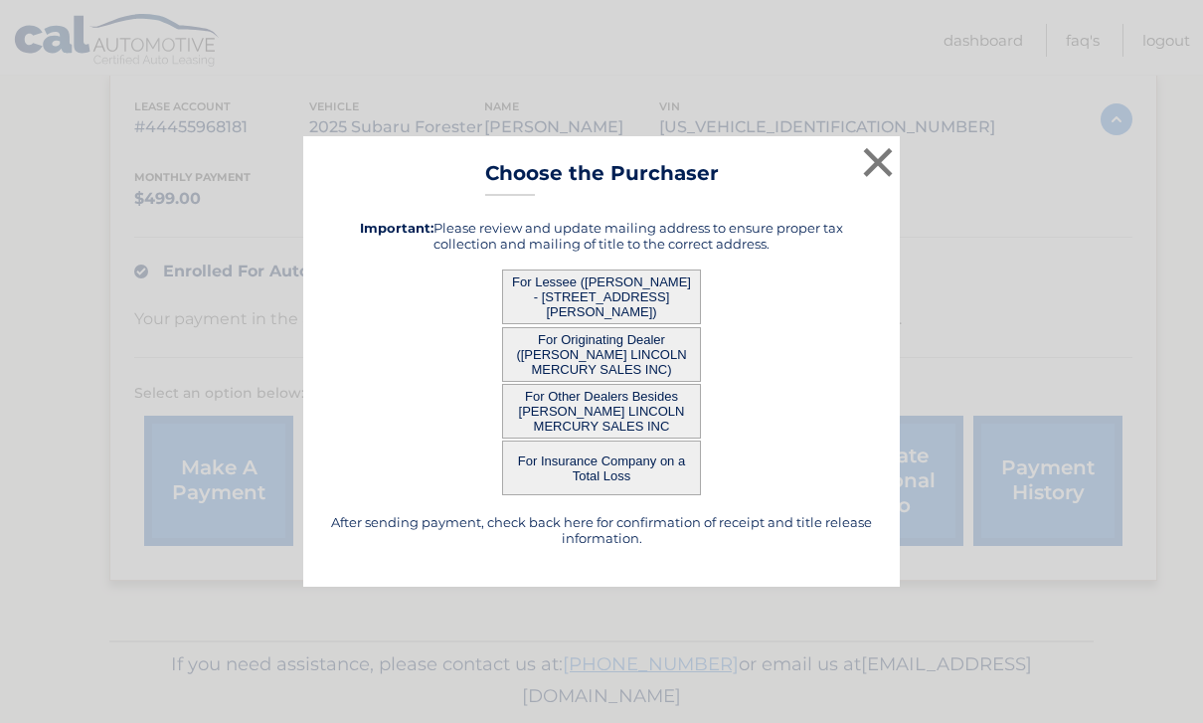
click at [877, 182] on button "×" at bounding box center [878, 162] width 40 height 40
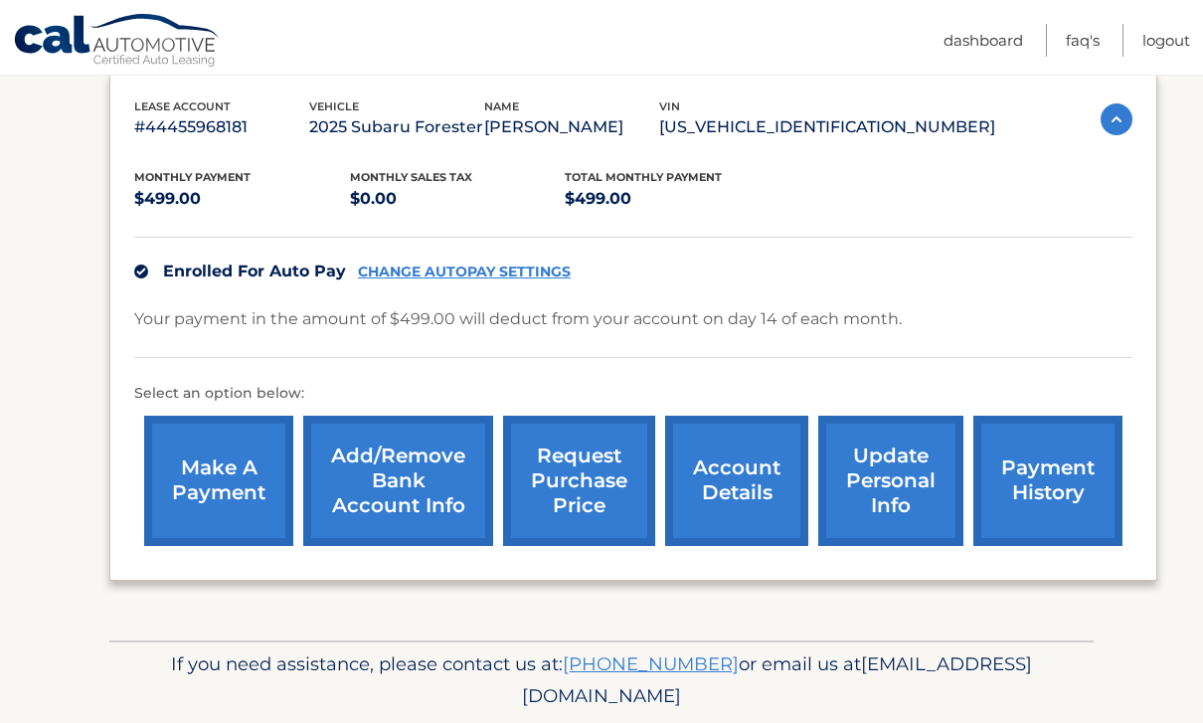
click at [744, 458] on link "account details" at bounding box center [736, 481] width 143 height 130
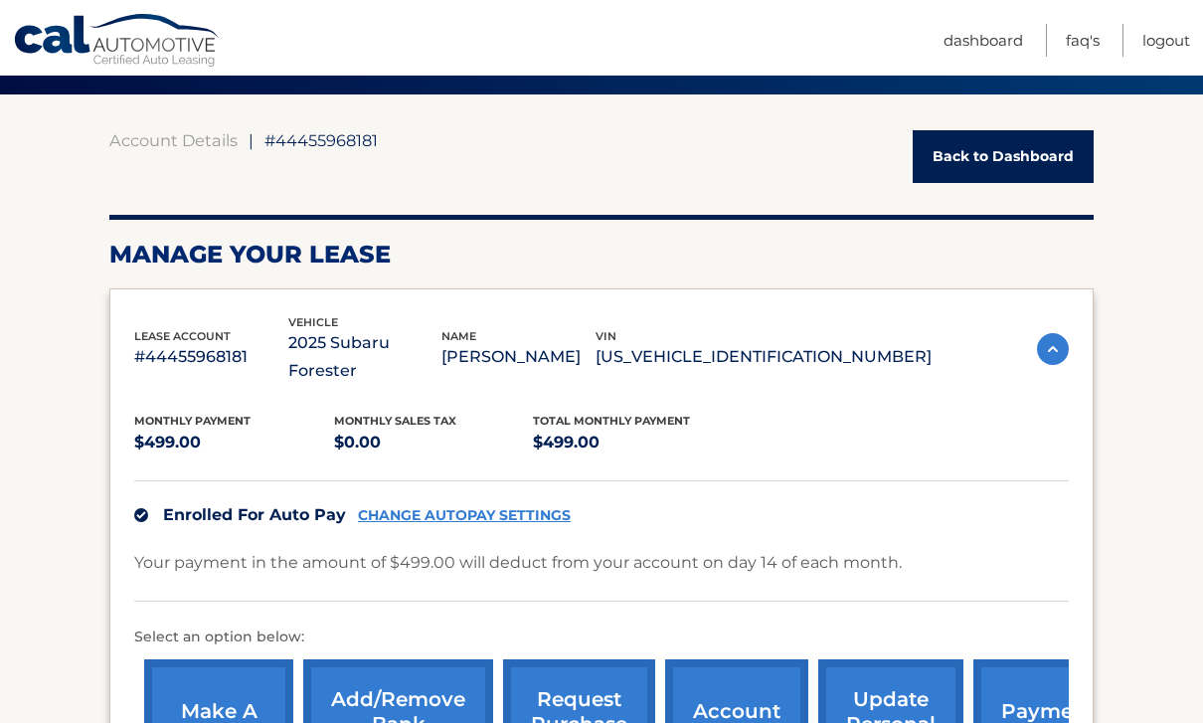
scroll to position [150, 0]
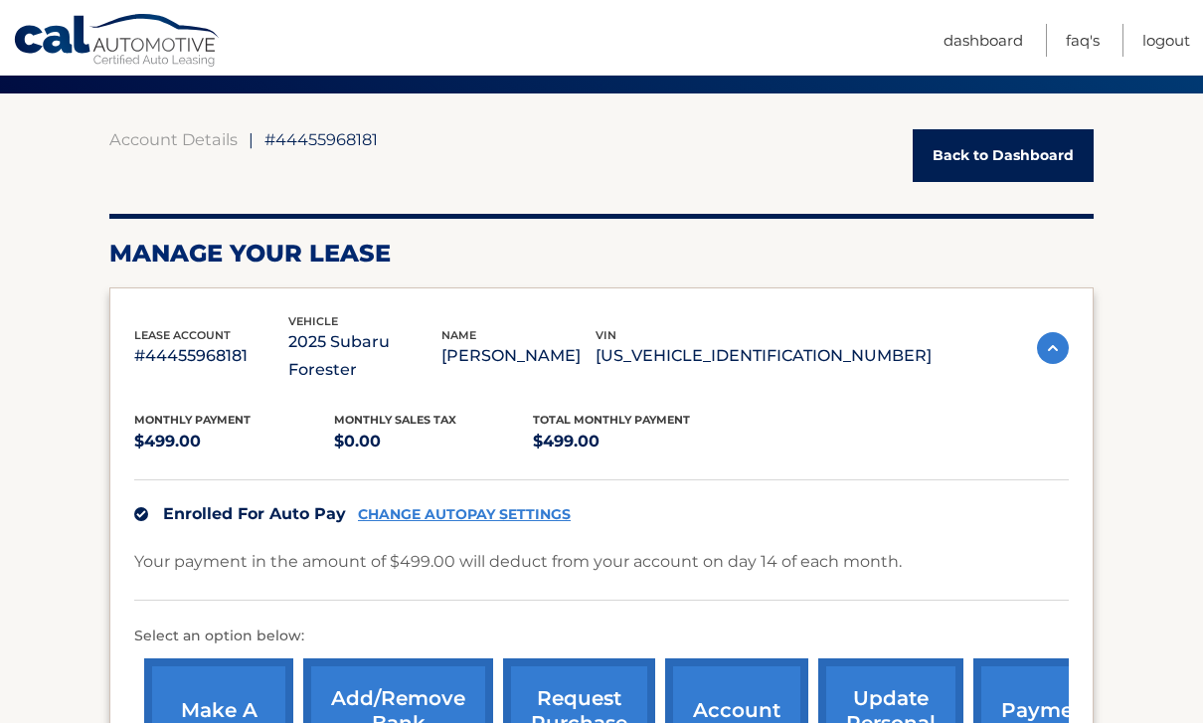
click at [1029, 150] on link "Back to Dashboard" at bounding box center [1003, 155] width 181 height 53
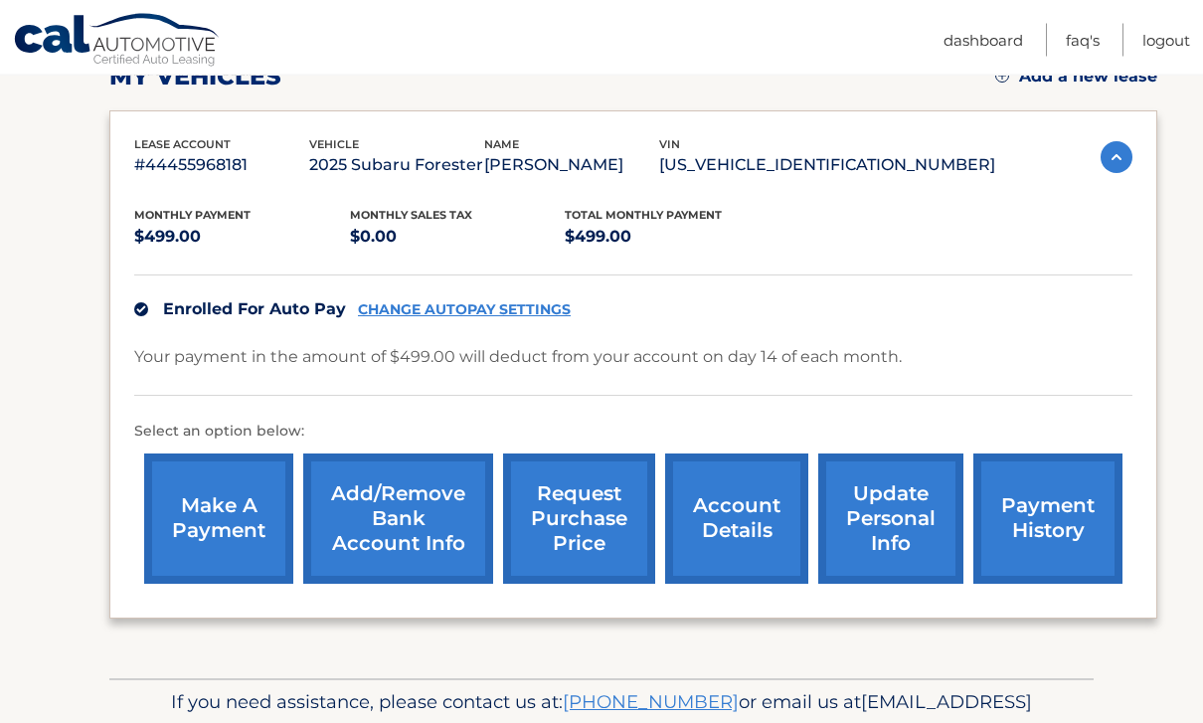
scroll to position [303, 0]
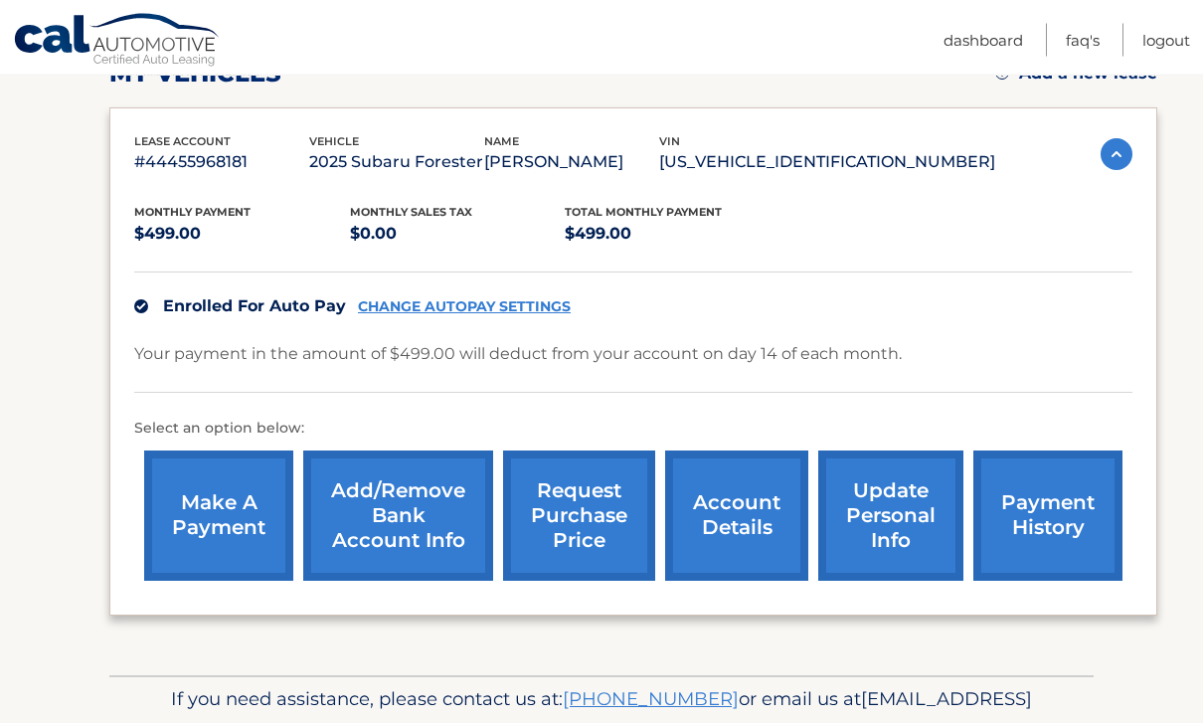
click at [213, 523] on link "make a payment" at bounding box center [218, 516] width 149 height 130
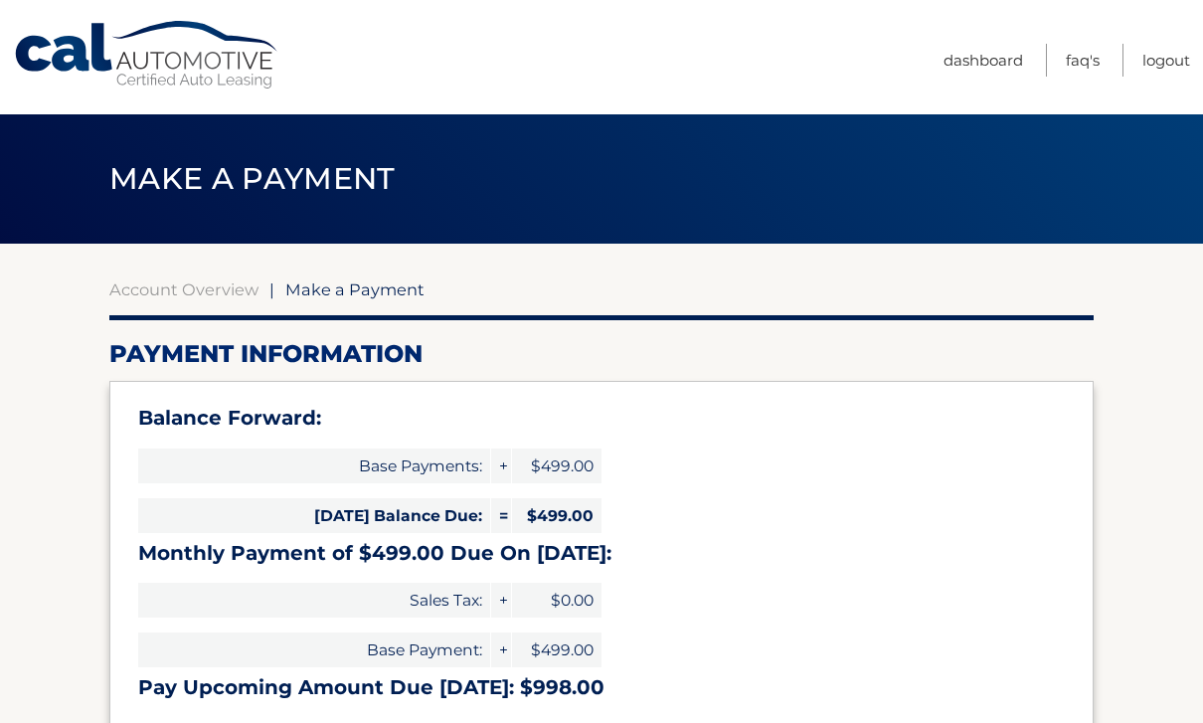
select select "YjRjN2YxN2EtYjI2ZS00ZWNlLWEwYTYtNzQ1MWM2MzdhZDk2"
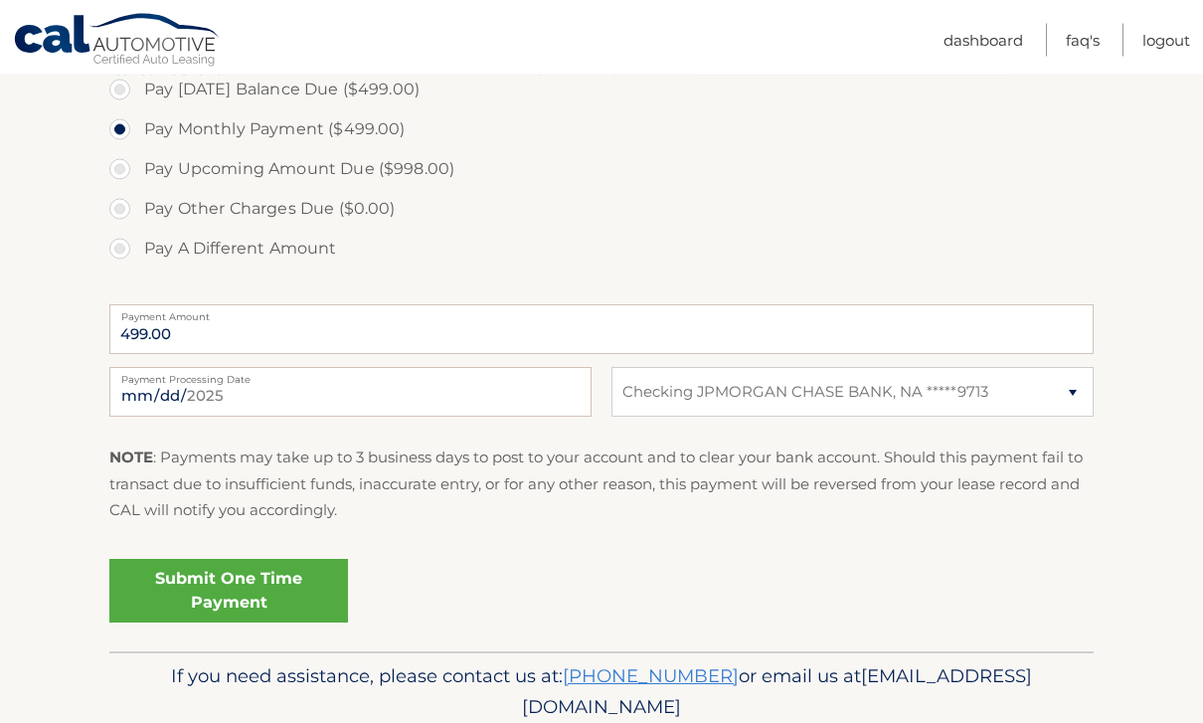
scroll to position [713, 0]
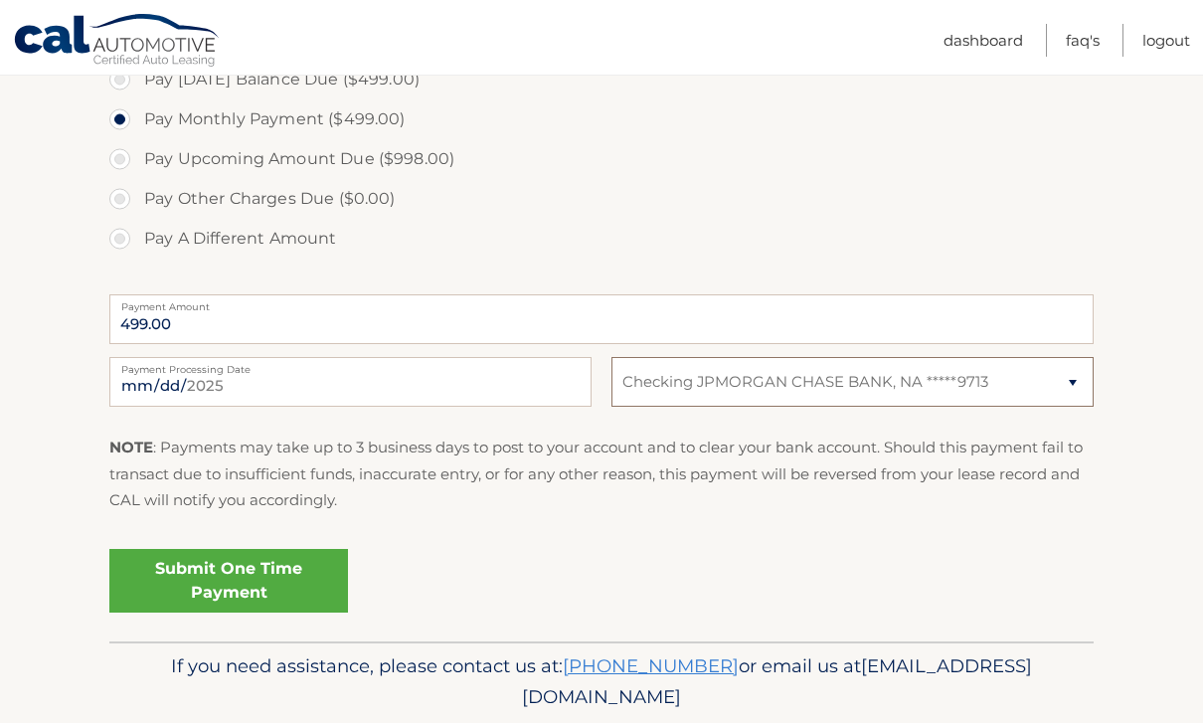
click at [1083, 379] on select "Select Bank Account Checking JPMORGAN CHASE BANK, NA *****9713" at bounding box center [853, 382] width 482 height 50
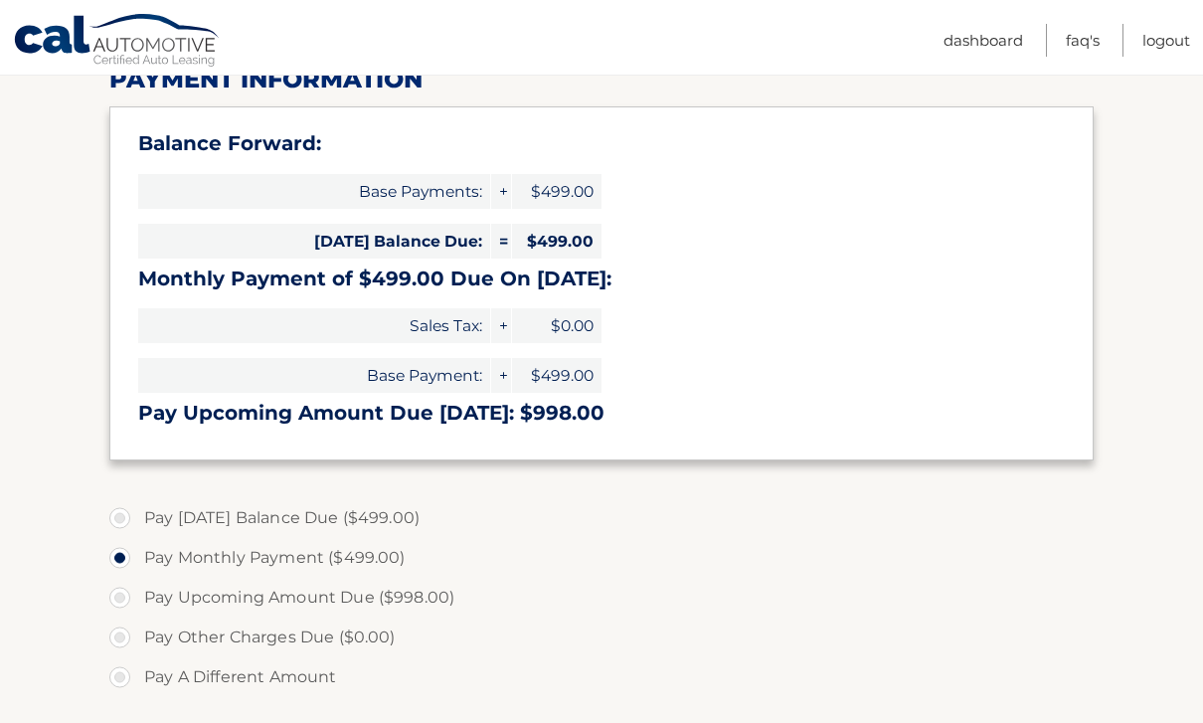
scroll to position [0, 0]
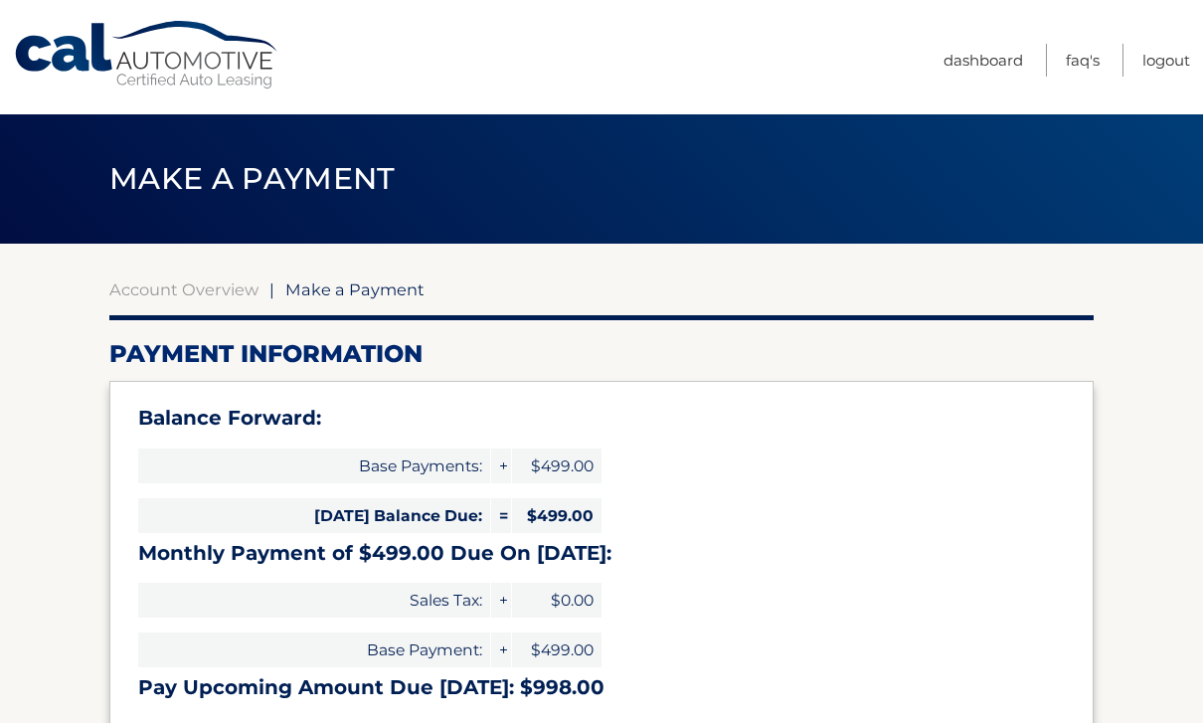
click at [995, 60] on link "Dashboard" at bounding box center [984, 60] width 80 height 33
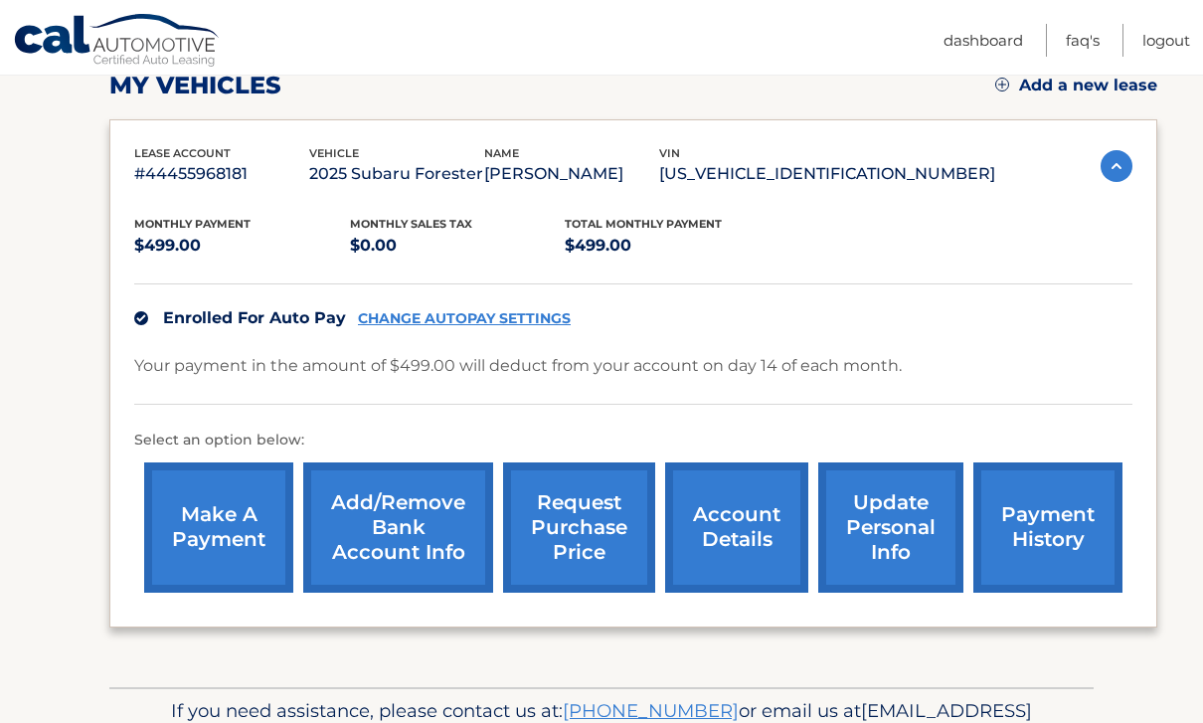
scroll to position [289, 0]
